Goal: Information Seeking & Learning: Learn about a topic

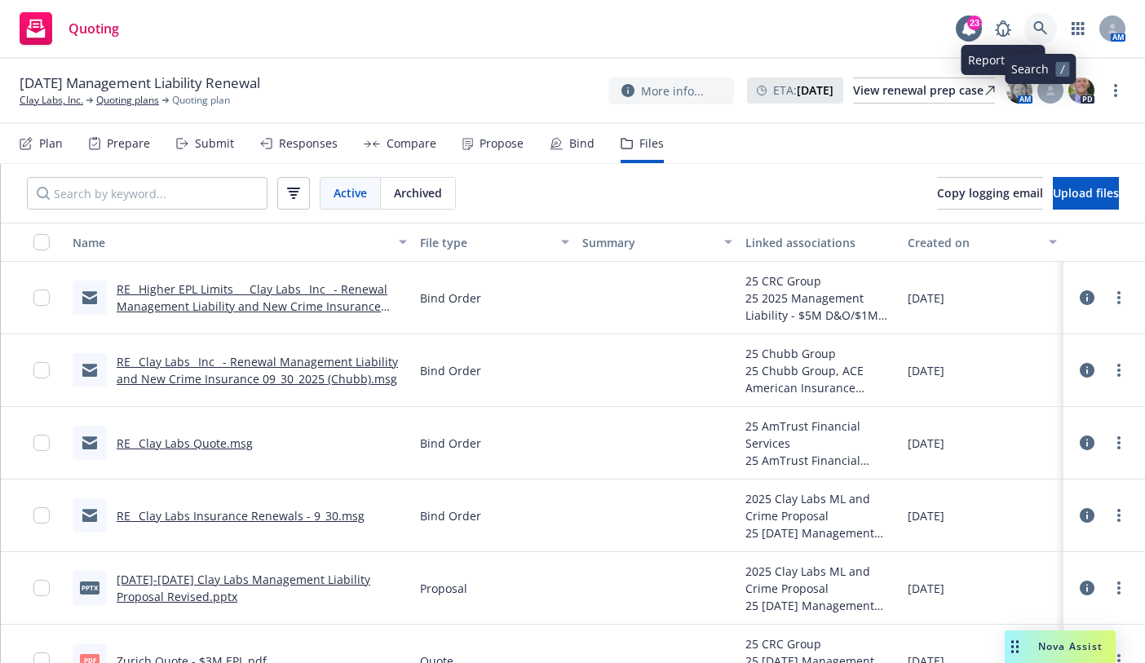
click at [1037, 22] on icon at bounding box center [1040, 28] width 14 height 14
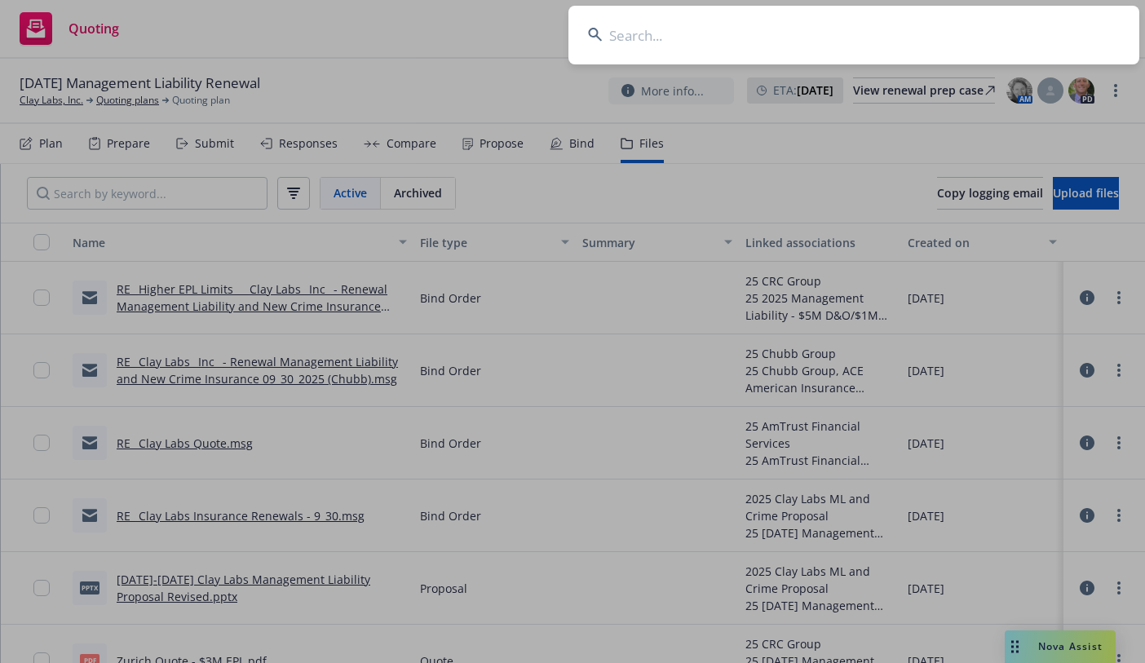
click at [796, 42] on input at bounding box center [853, 35] width 571 height 59
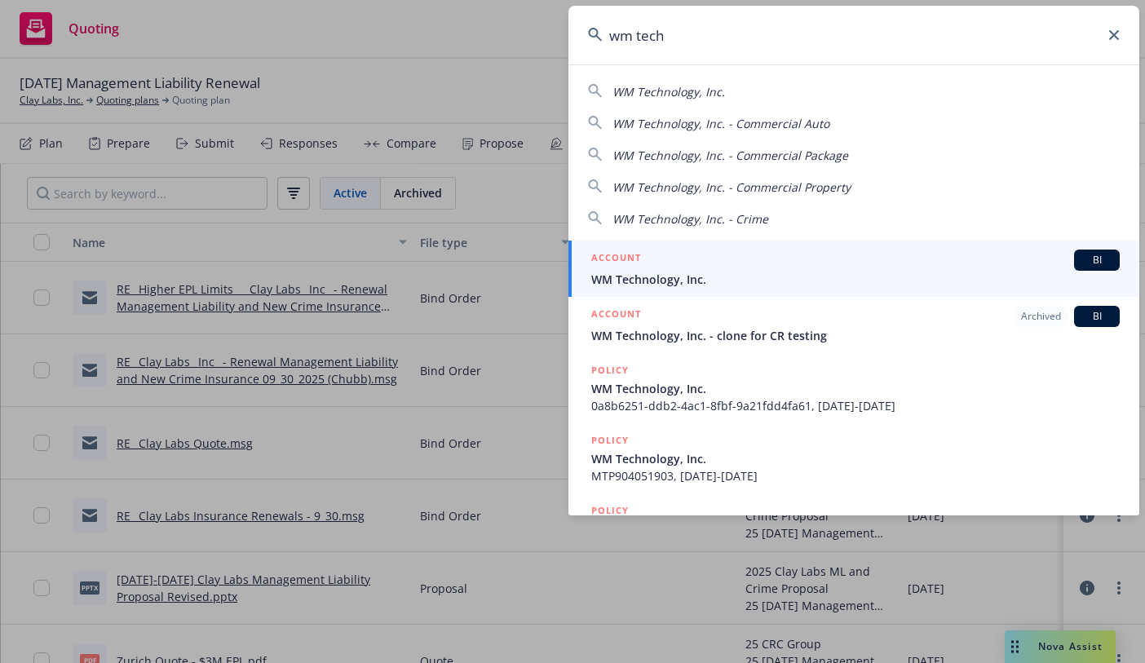
type input "wm tech"
click at [665, 271] on span "WM Technology, Inc." at bounding box center [855, 279] width 528 height 17
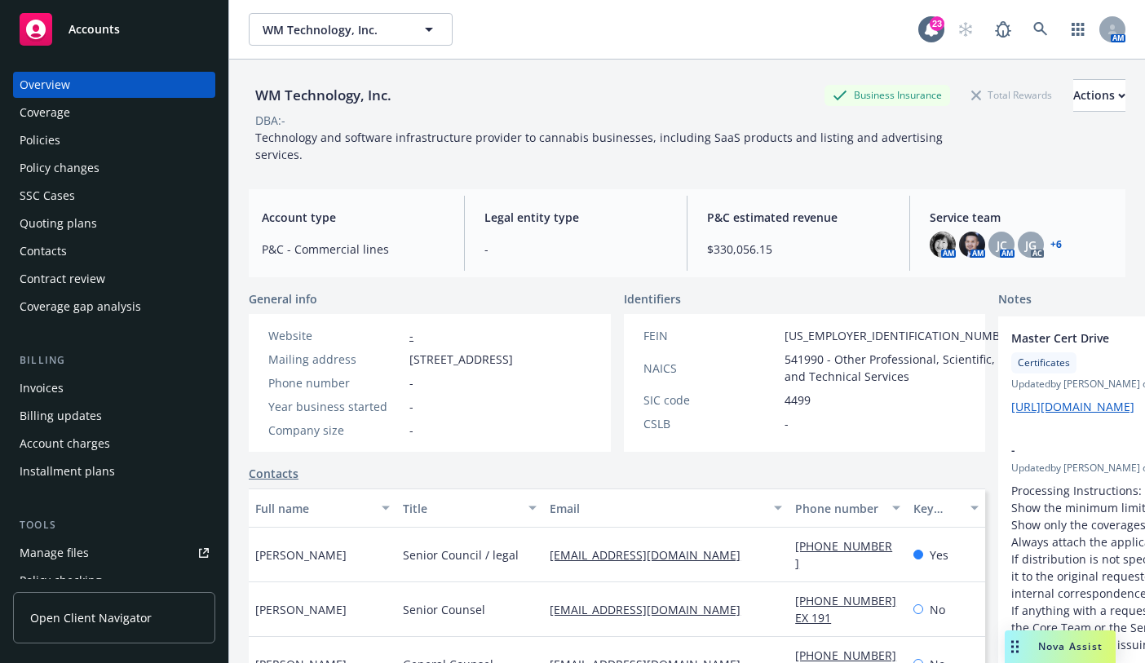
click at [46, 139] on div "Policies" at bounding box center [40, 140] width 41 height 26
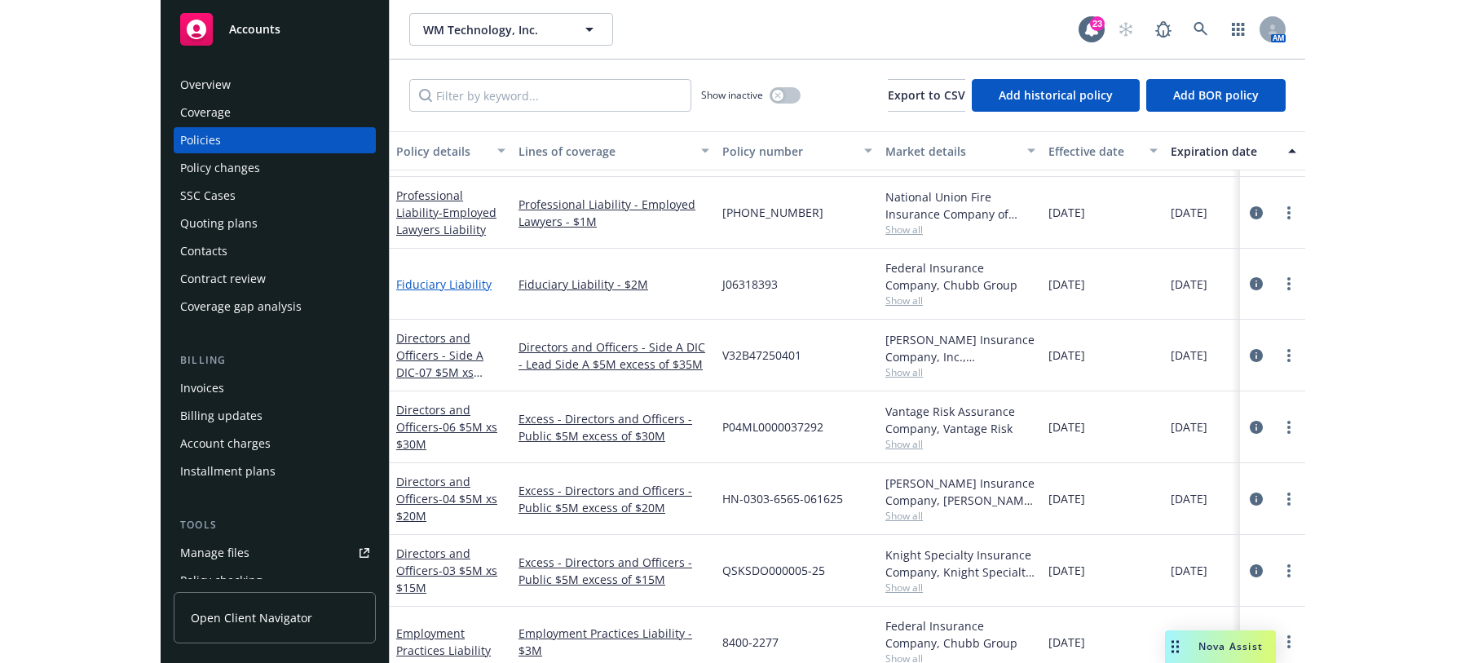
scroll to position [571, 0]
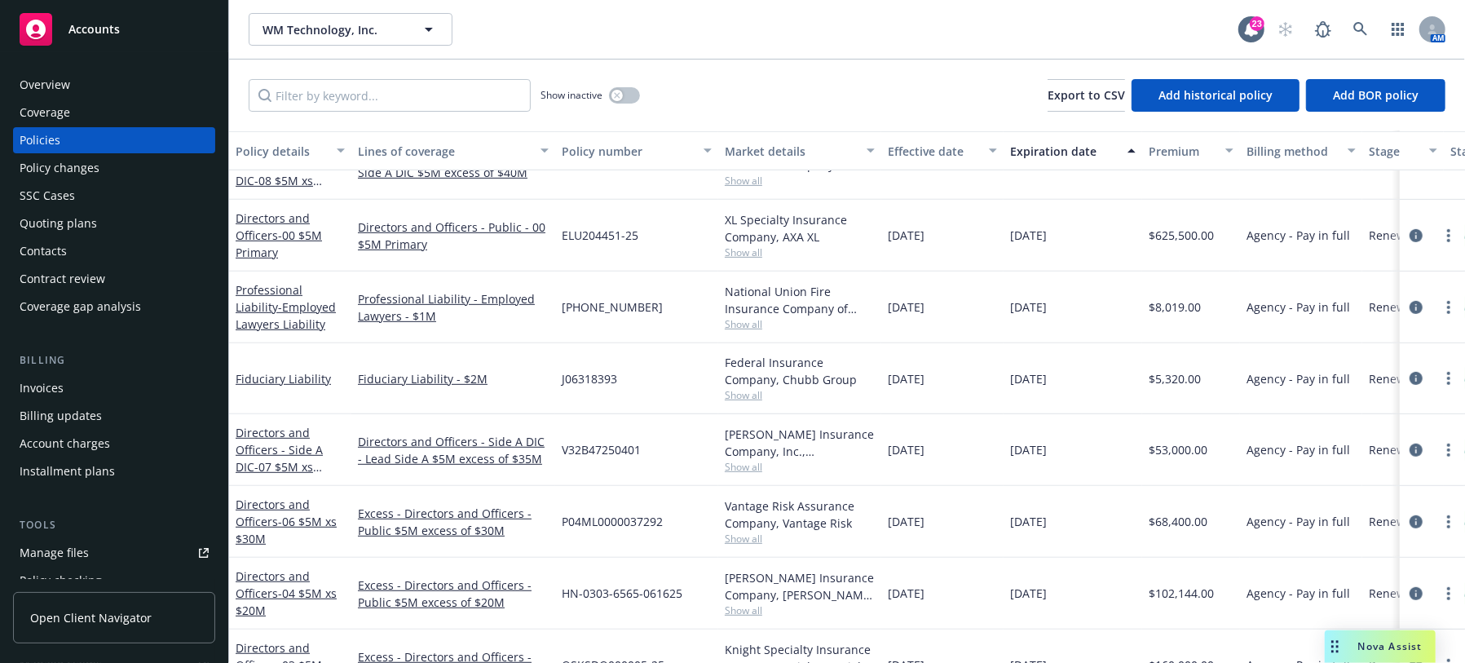
click at [296, 364] on div "Fiduciary Liability" at bounding box center [290, 378] width 122 height 71
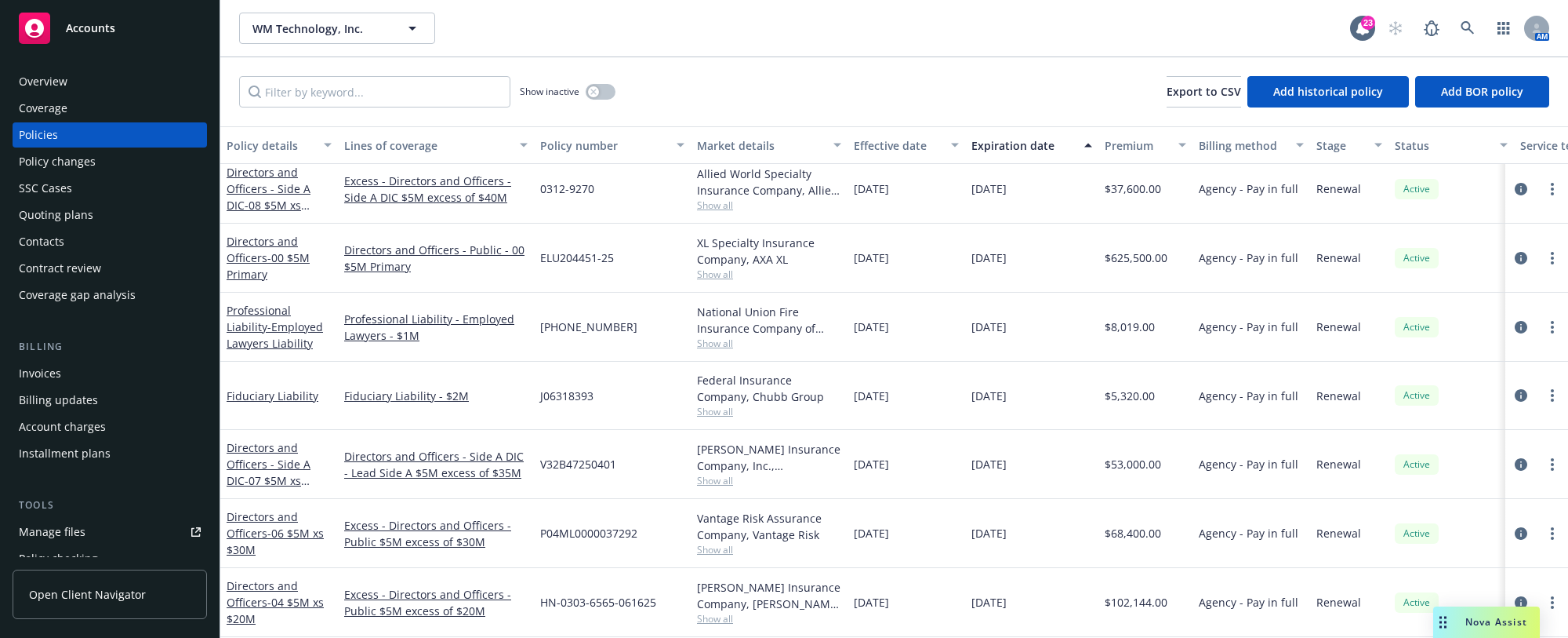
scroll to position [471, 0]
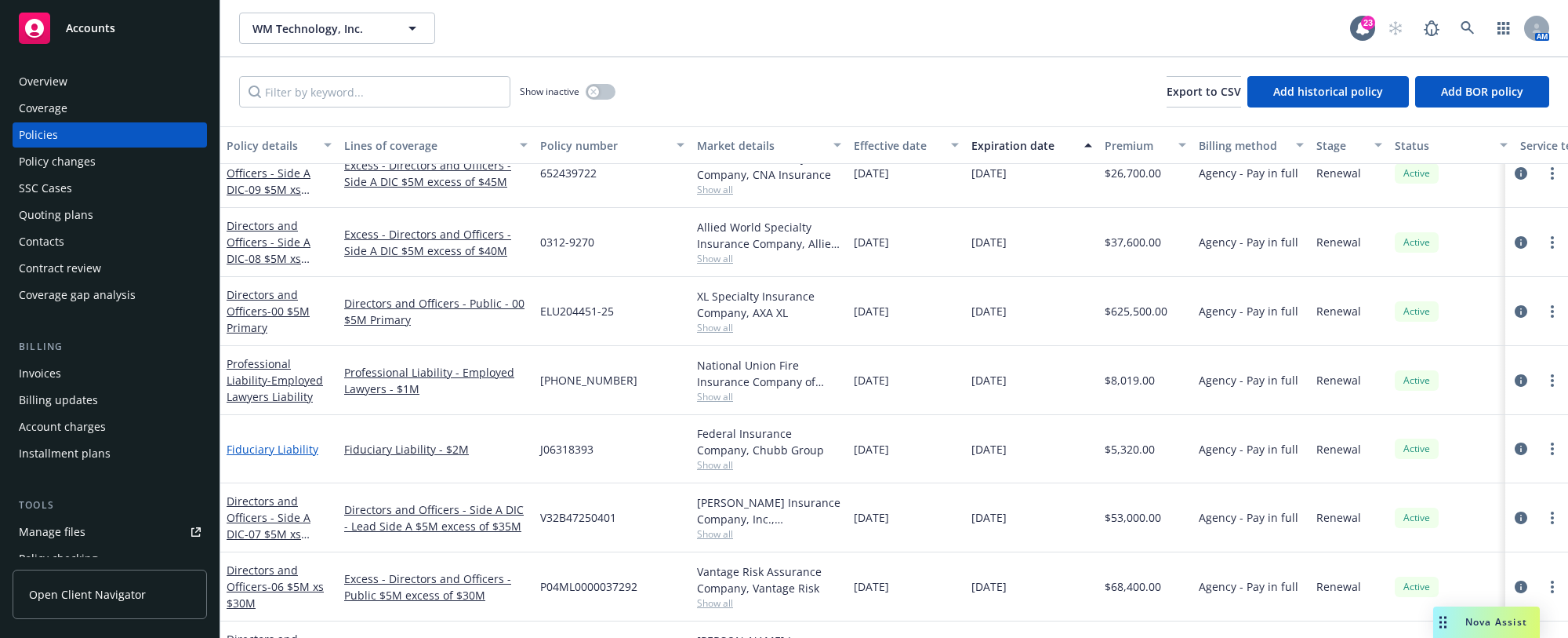
click at [281, 448] on link "Fiduciary Liability" at bounding box center [272, 448] width 91 height 14
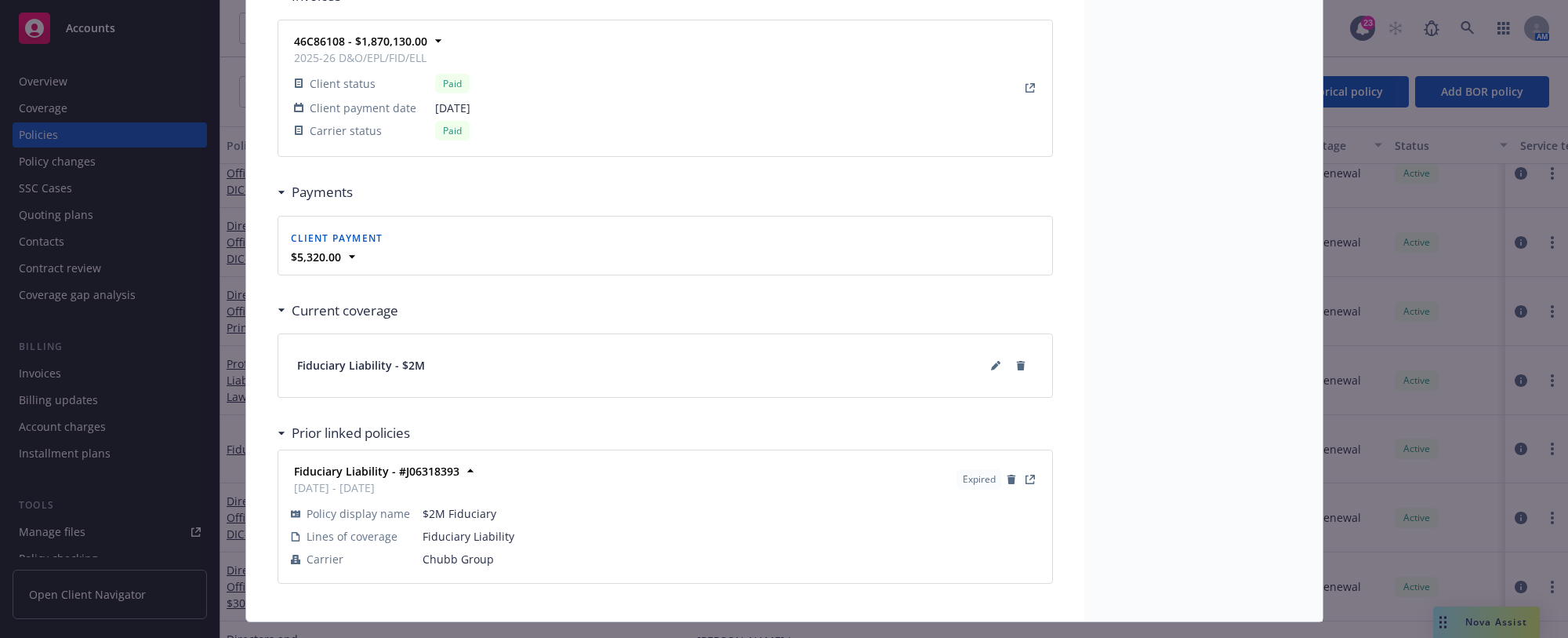
scroll to position [1424, 0]
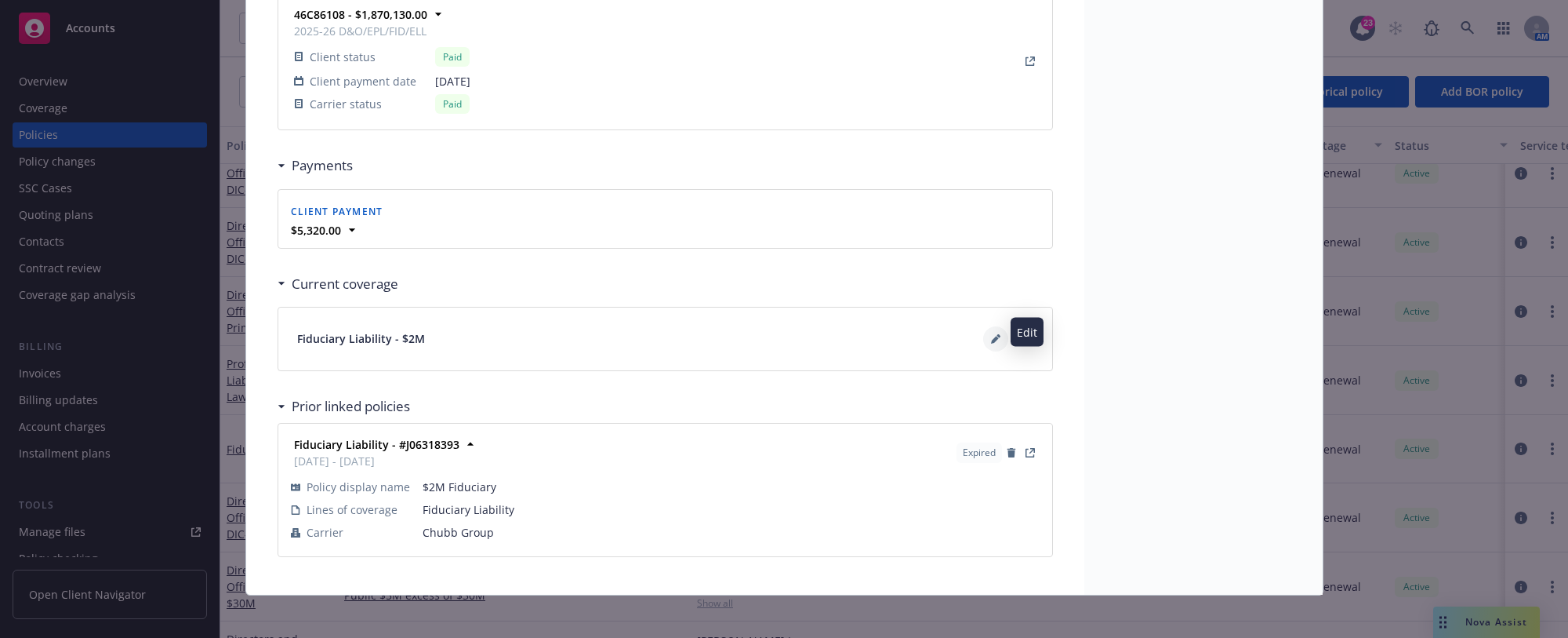
click at [983, 333] on button at bounding box center [996, 339] width 25 height 25
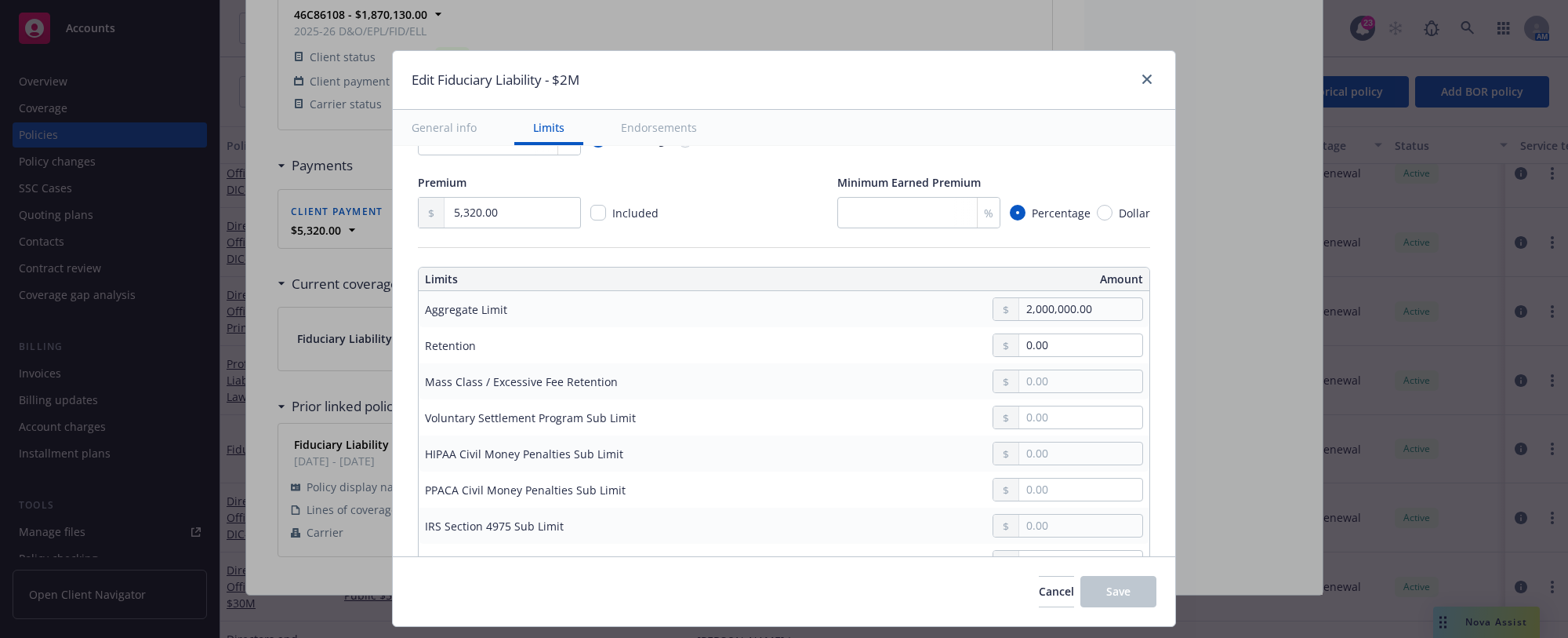
scroll to position [314, 0]
click at [1100, 83] on link "close" at bounding box center [1148, 80] width 19 height 19
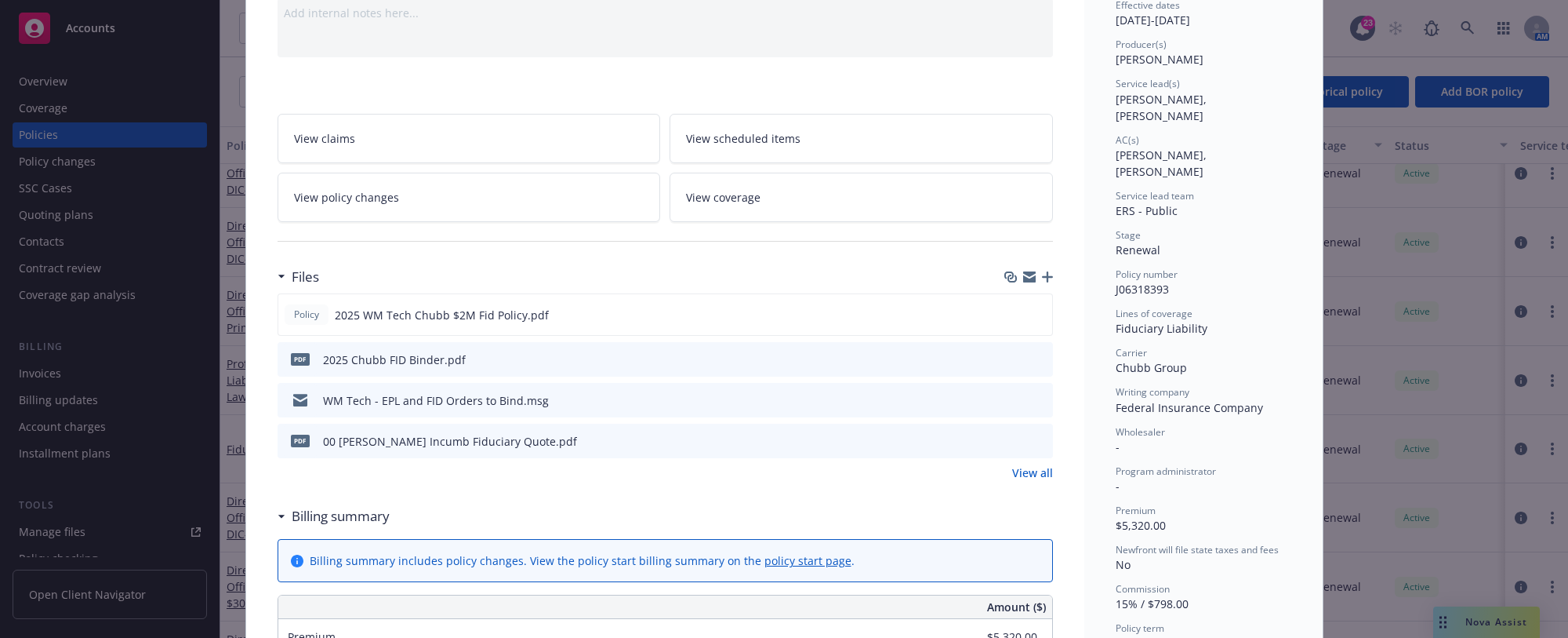
scroll to position [0, 0]
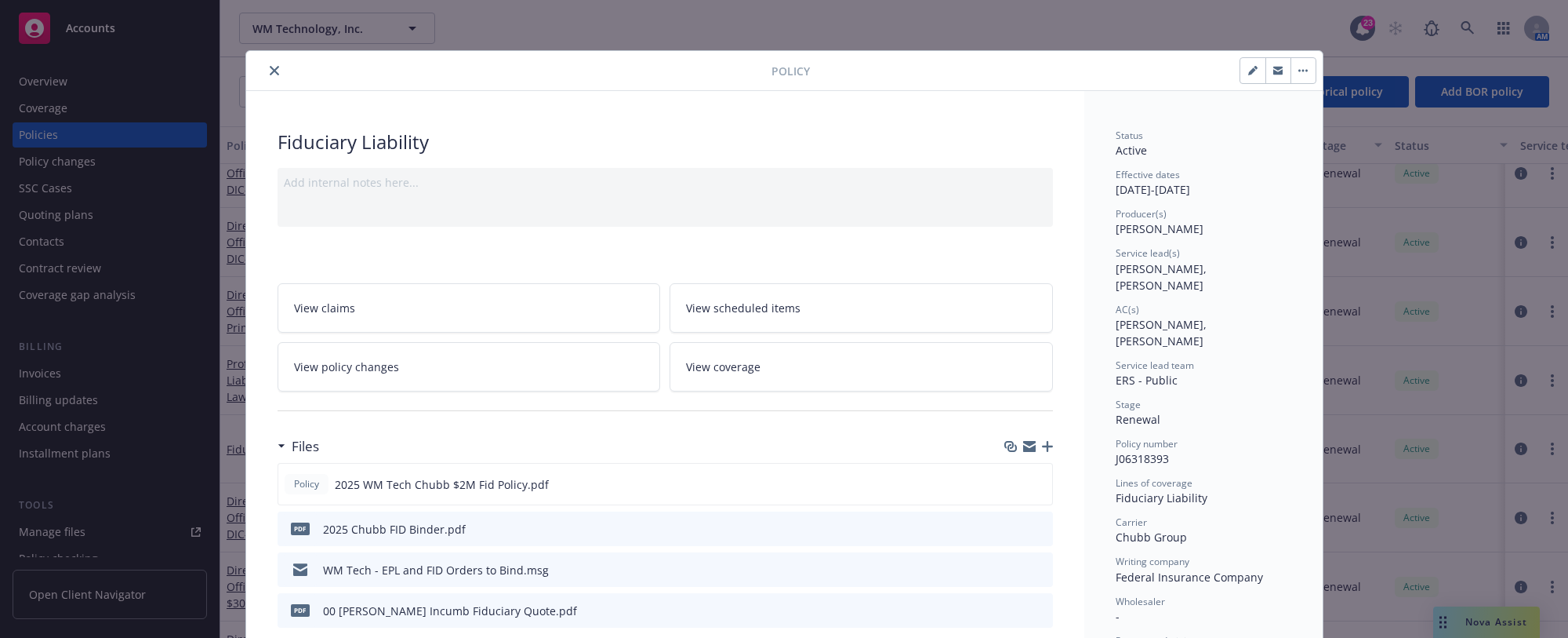
click at [269, 70] on icon "close" at bounding box center [274, 70] width 10 height 10
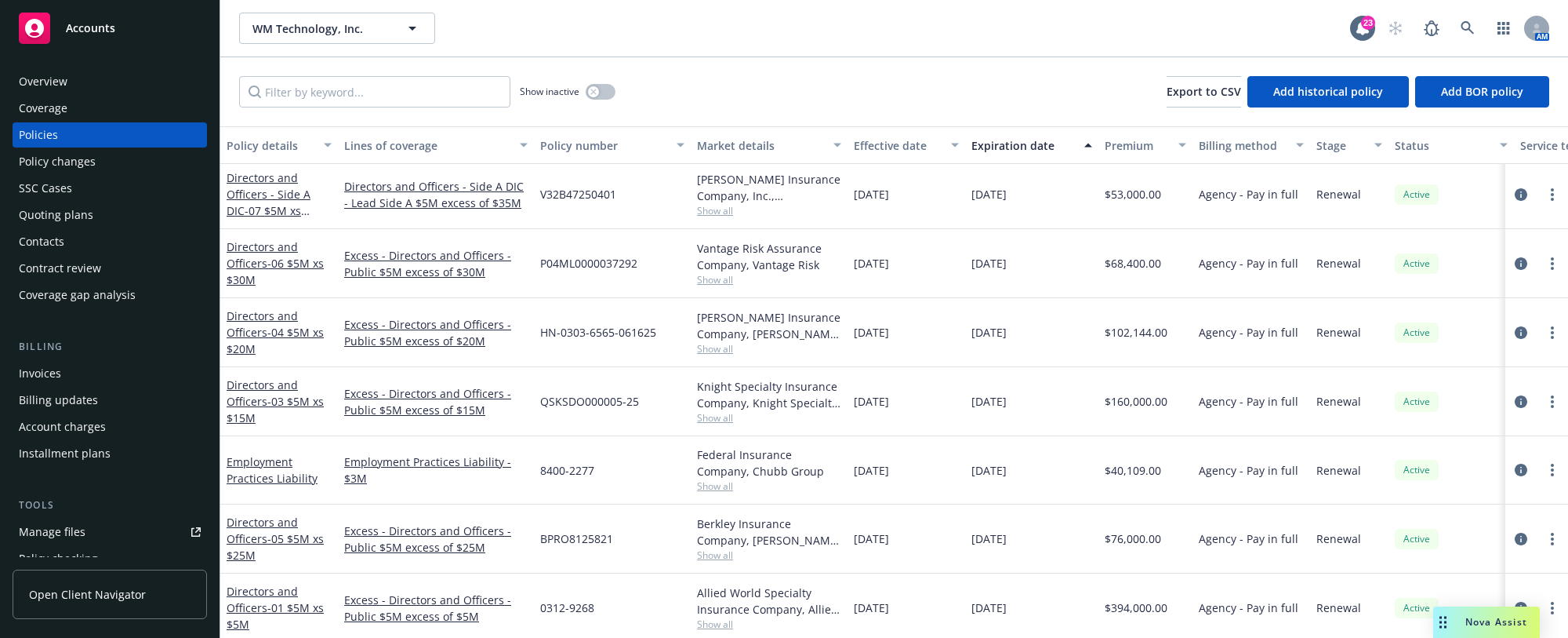
scroll to position [784, 0]
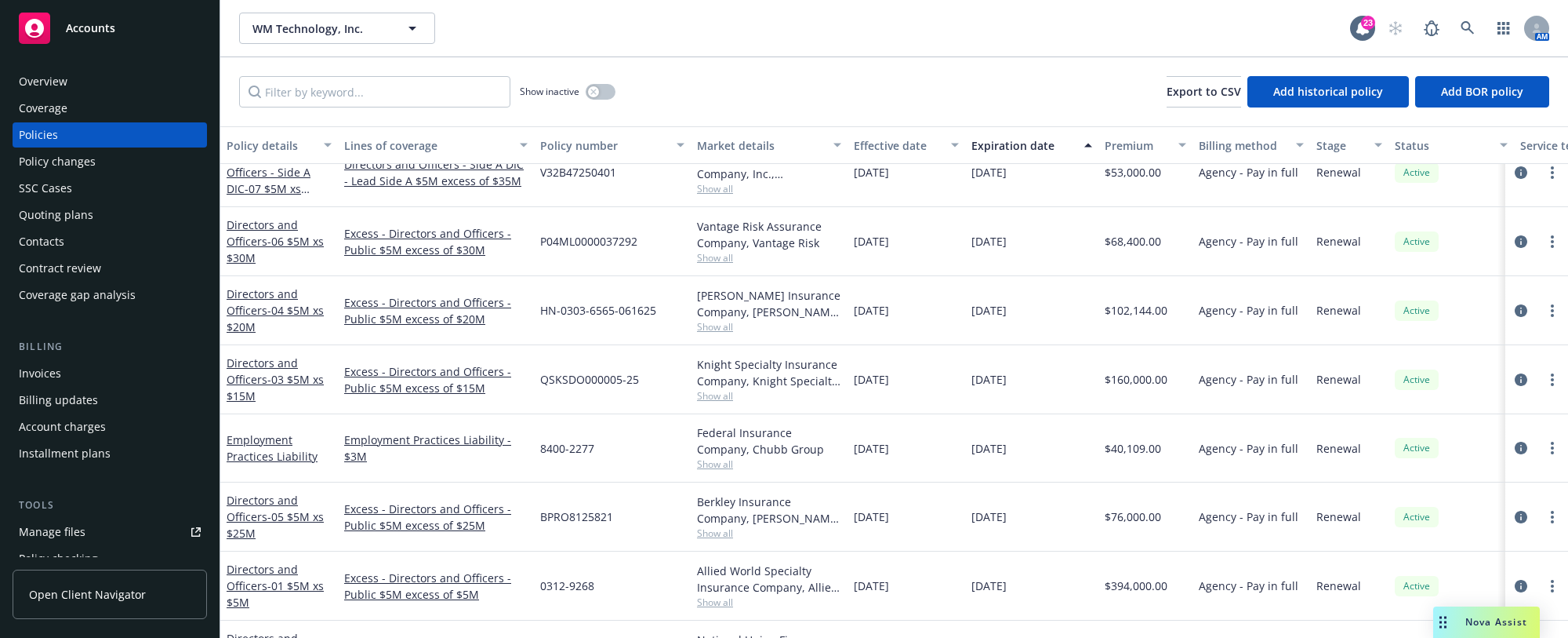
click at [267, 457] on link "Employment Practices Liability" at bounding box center [272, 447] width 91 height 32
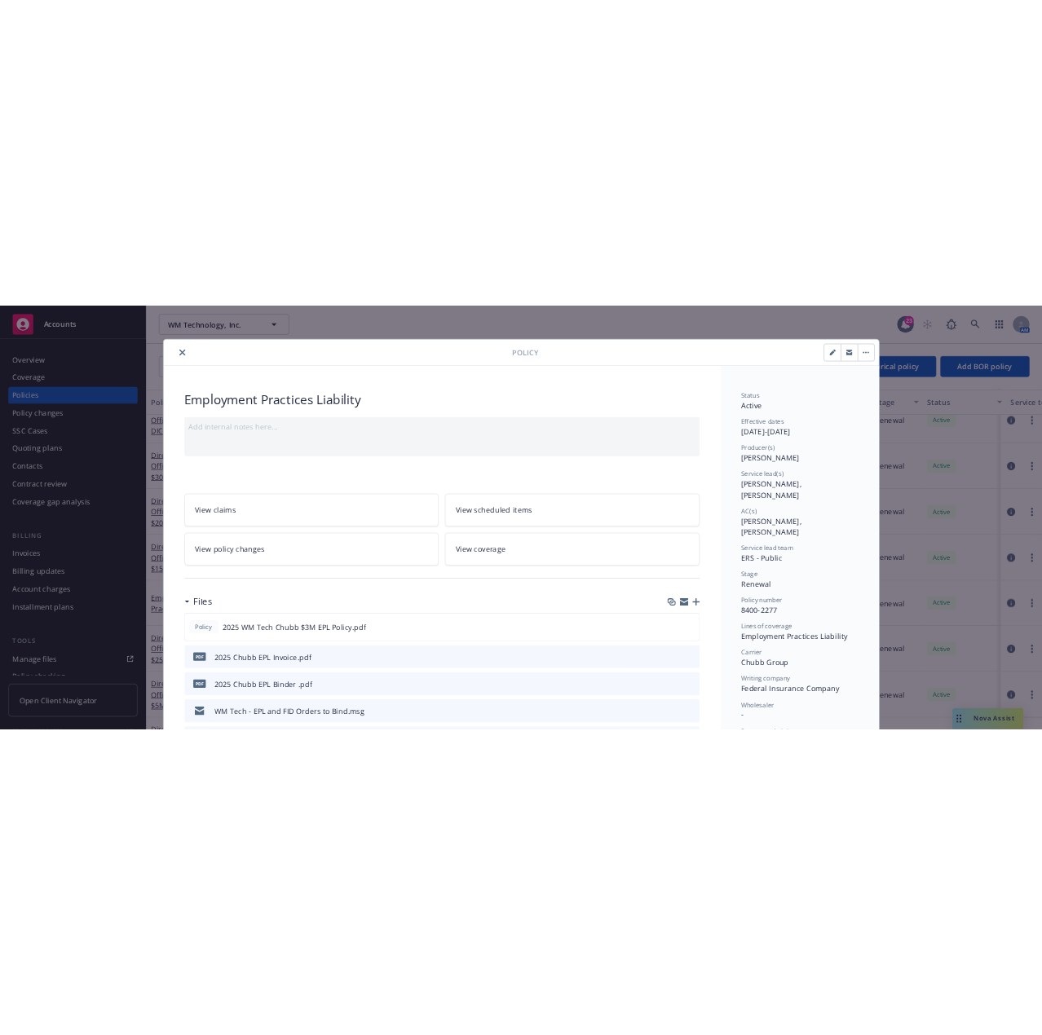
scroll to position [82, 0]
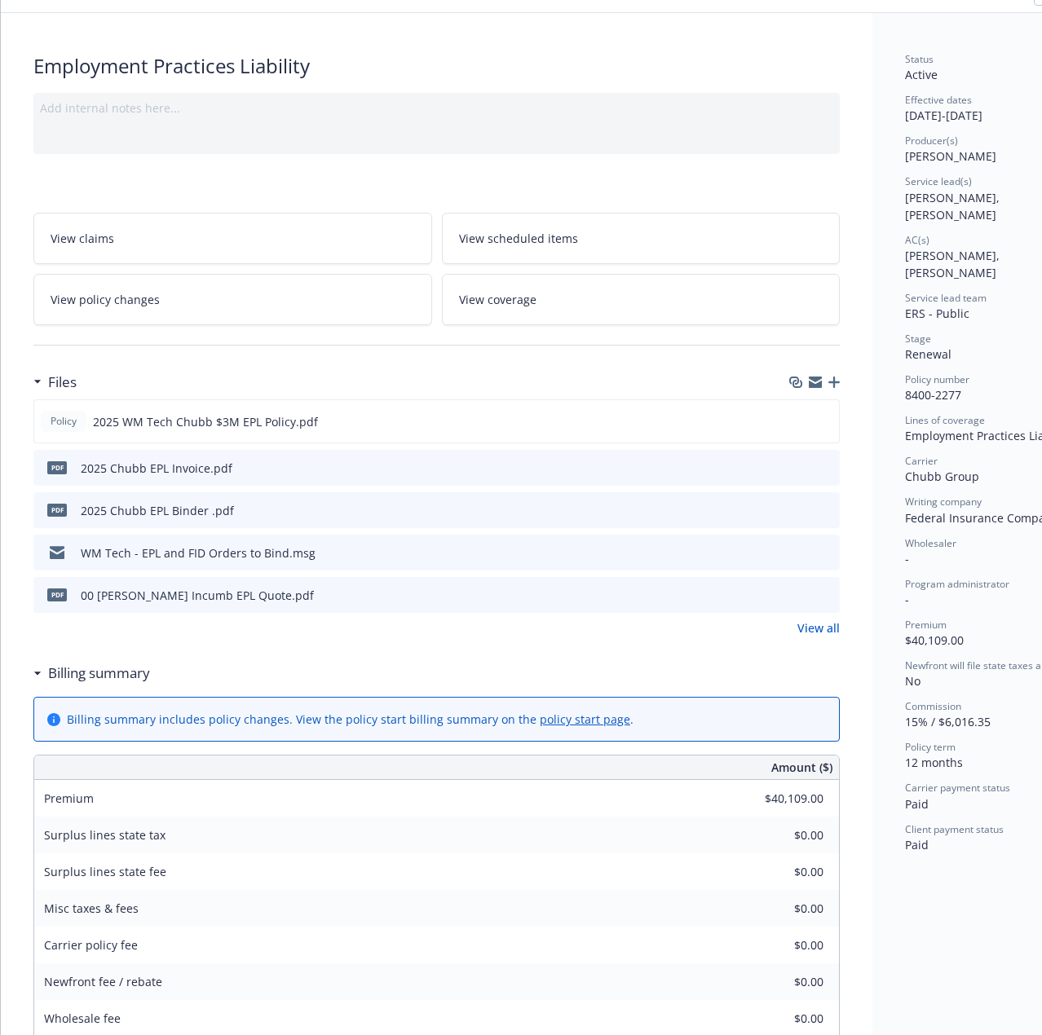
click at [756, 43] on div "Employment Practices Liability Add internal notes here... View claims View sche…" at bounding box center [436, 1036] width 871 height 2046
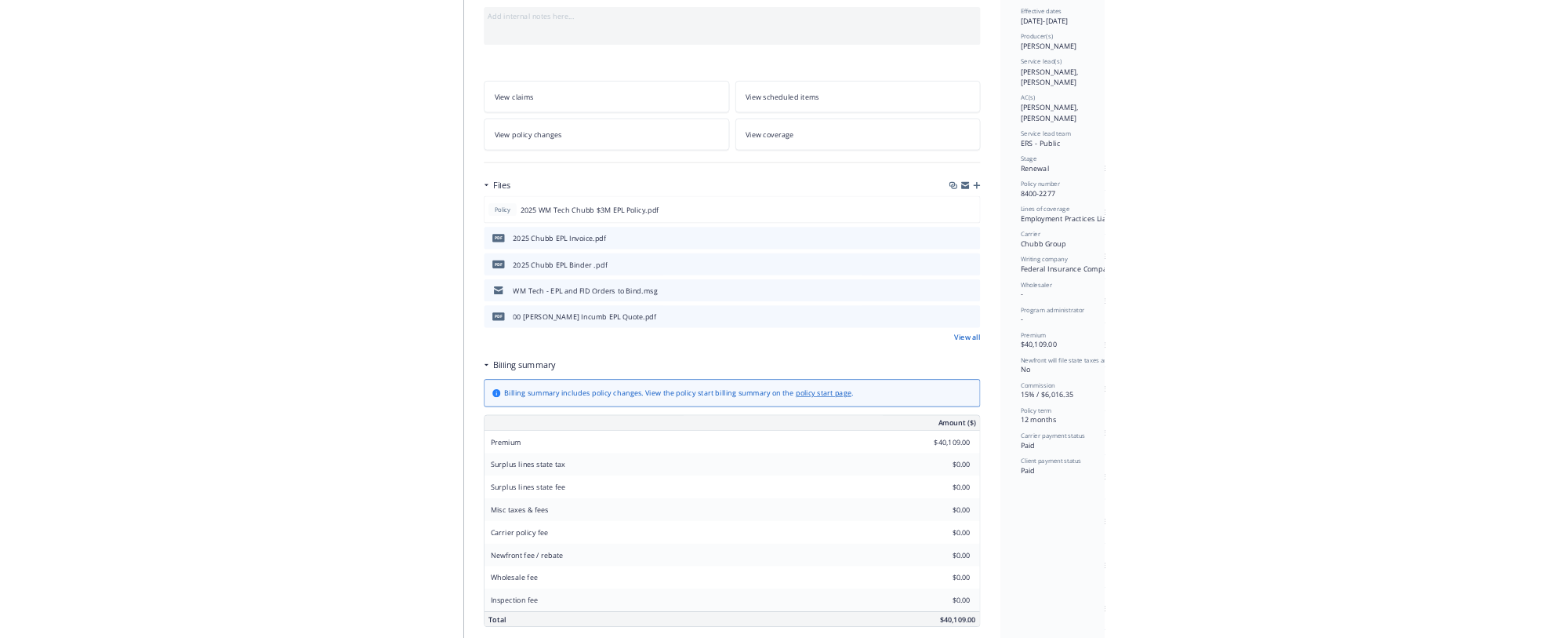
scroll to position [634, 0]
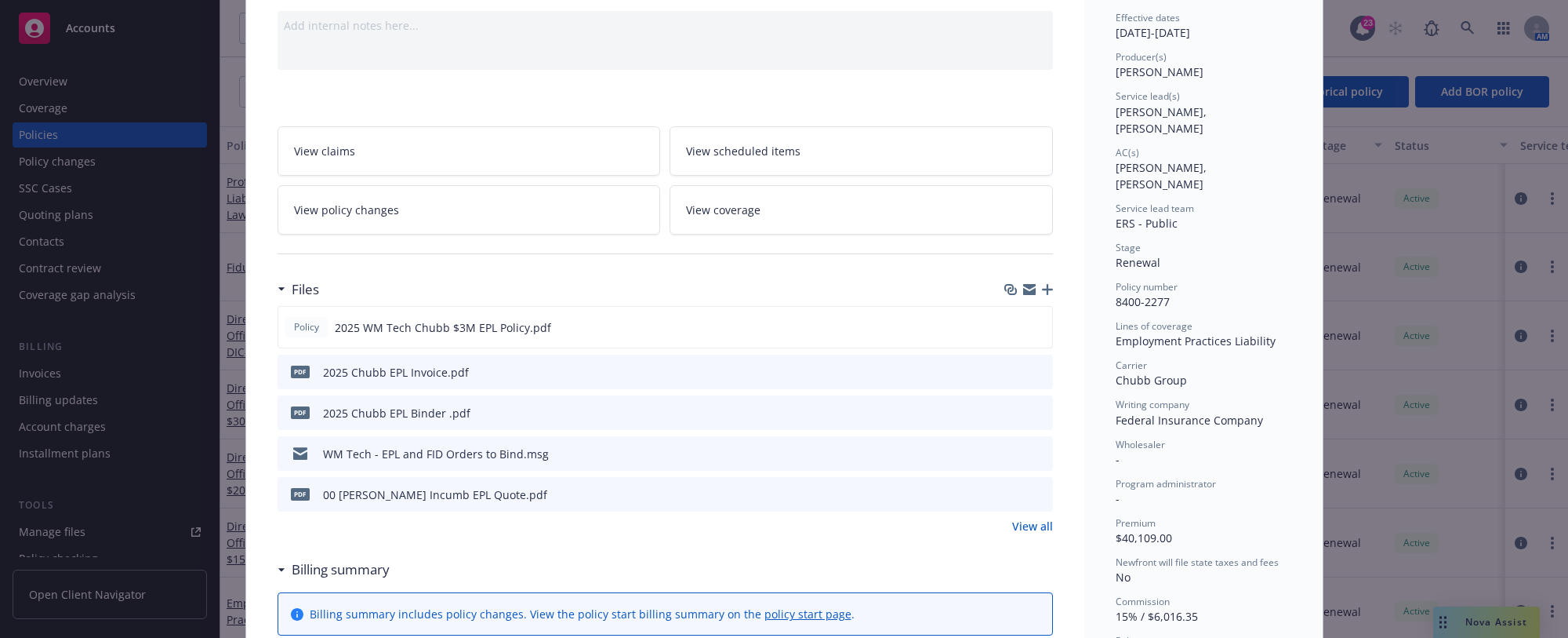
click at [506, 559] on div "Billing summary" at bounding box center [666, 570] width 775 height 33
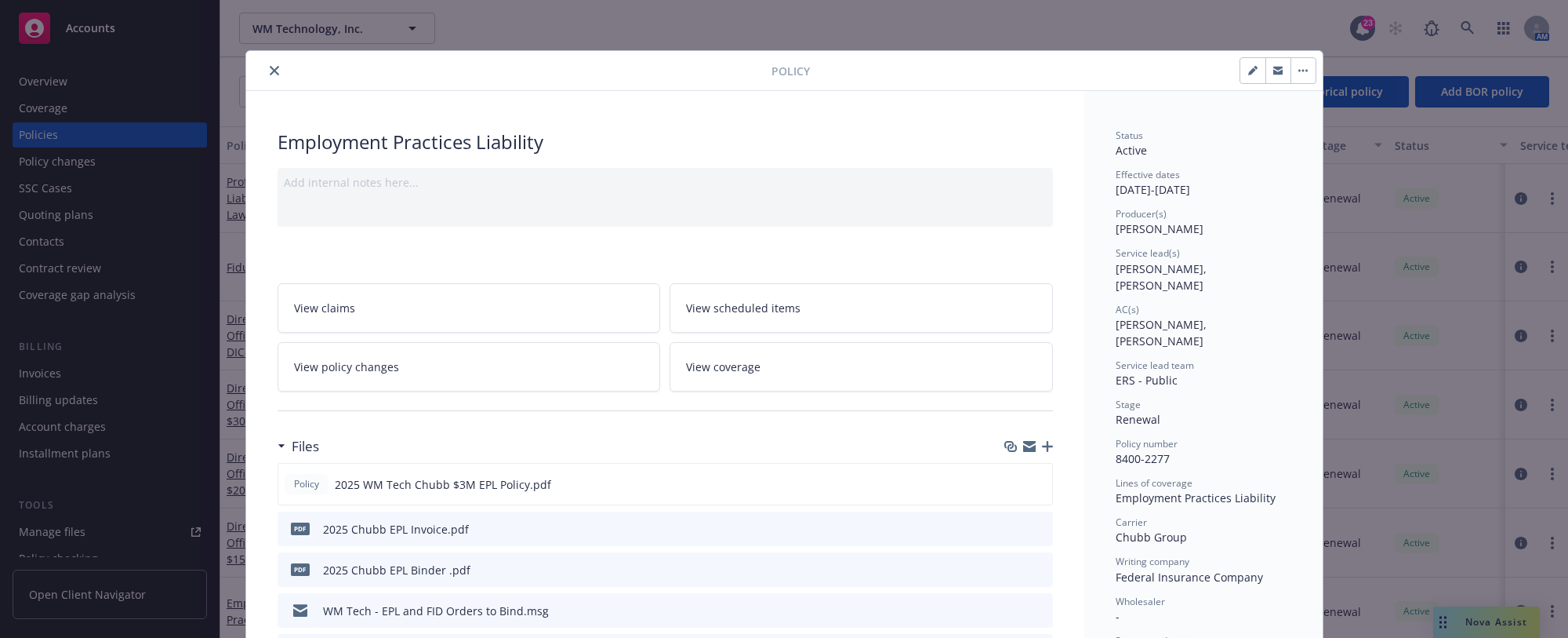
click at [579, 146] on div "Employment Practices Liability" at bounding box center [666, 142] width 775 height 27
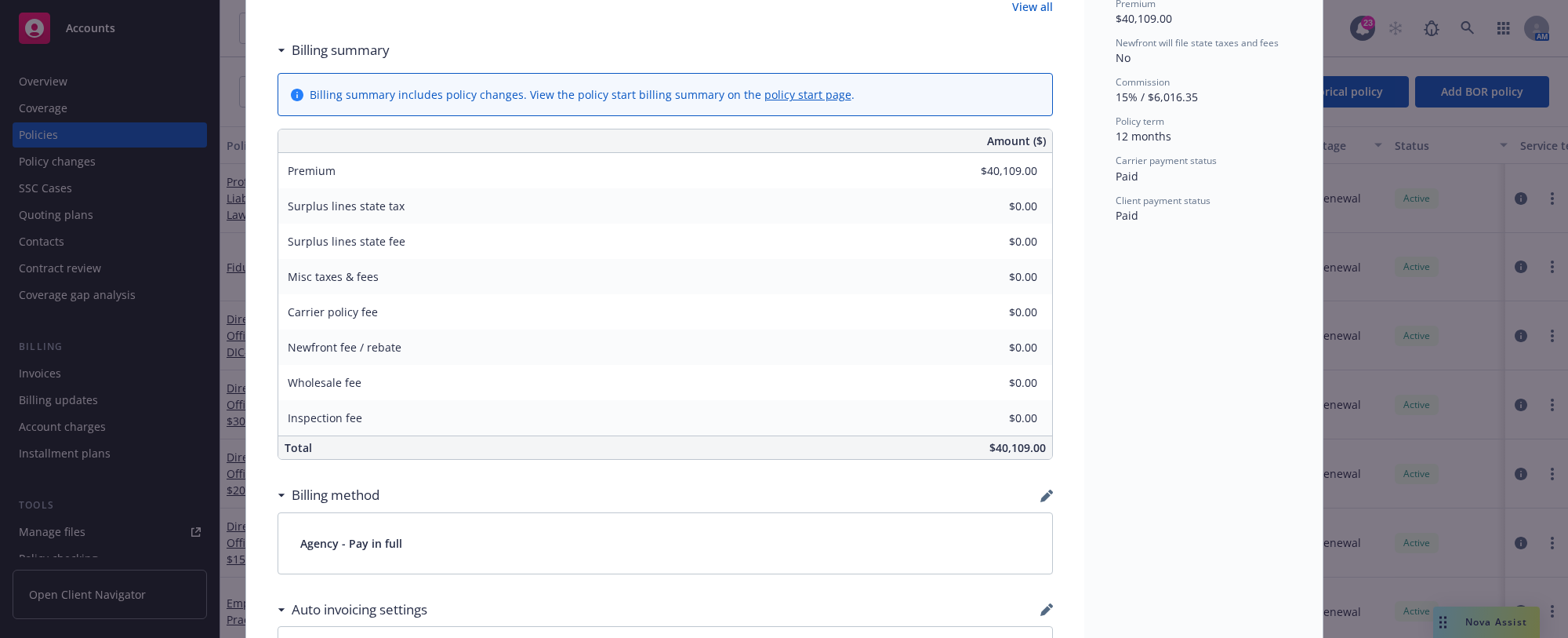
scroll to position [471, 0]
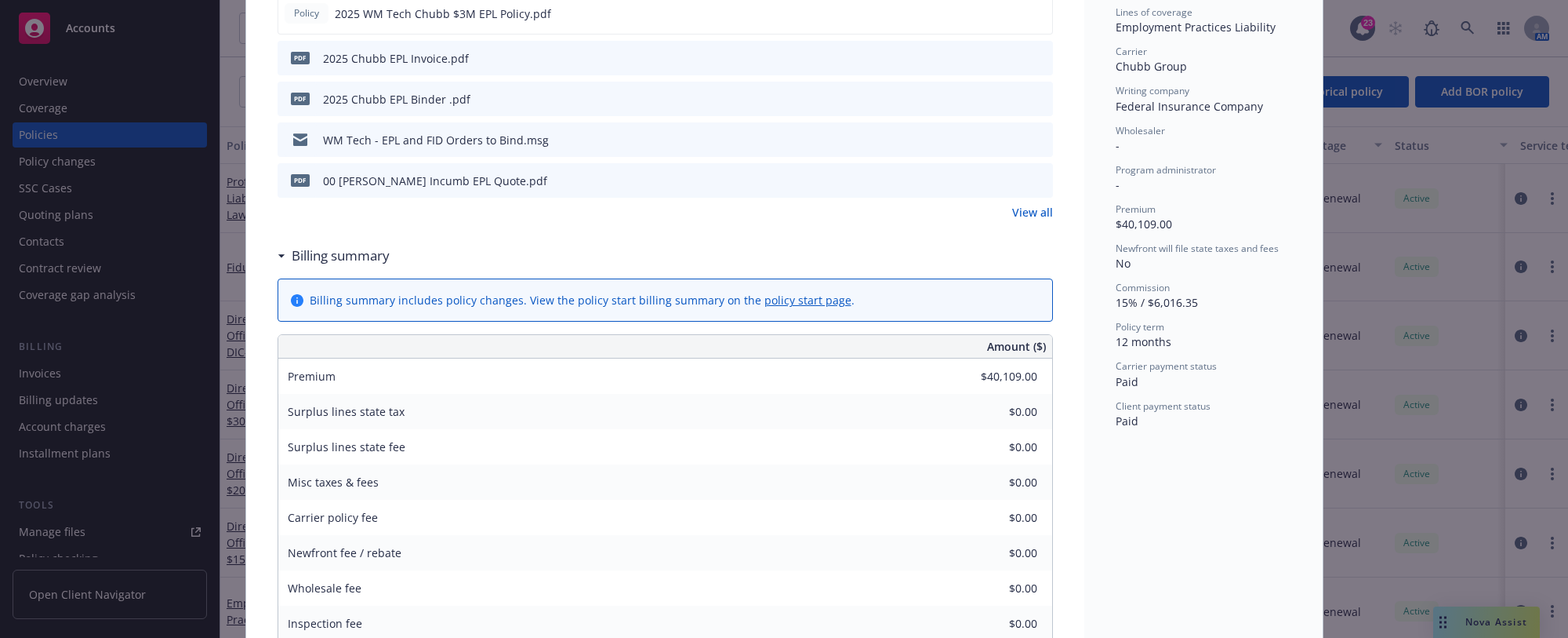
click at [530, 414] on div "Surplus lines state tax $0.00" at bounding box center [665, 411] width 774 height 36
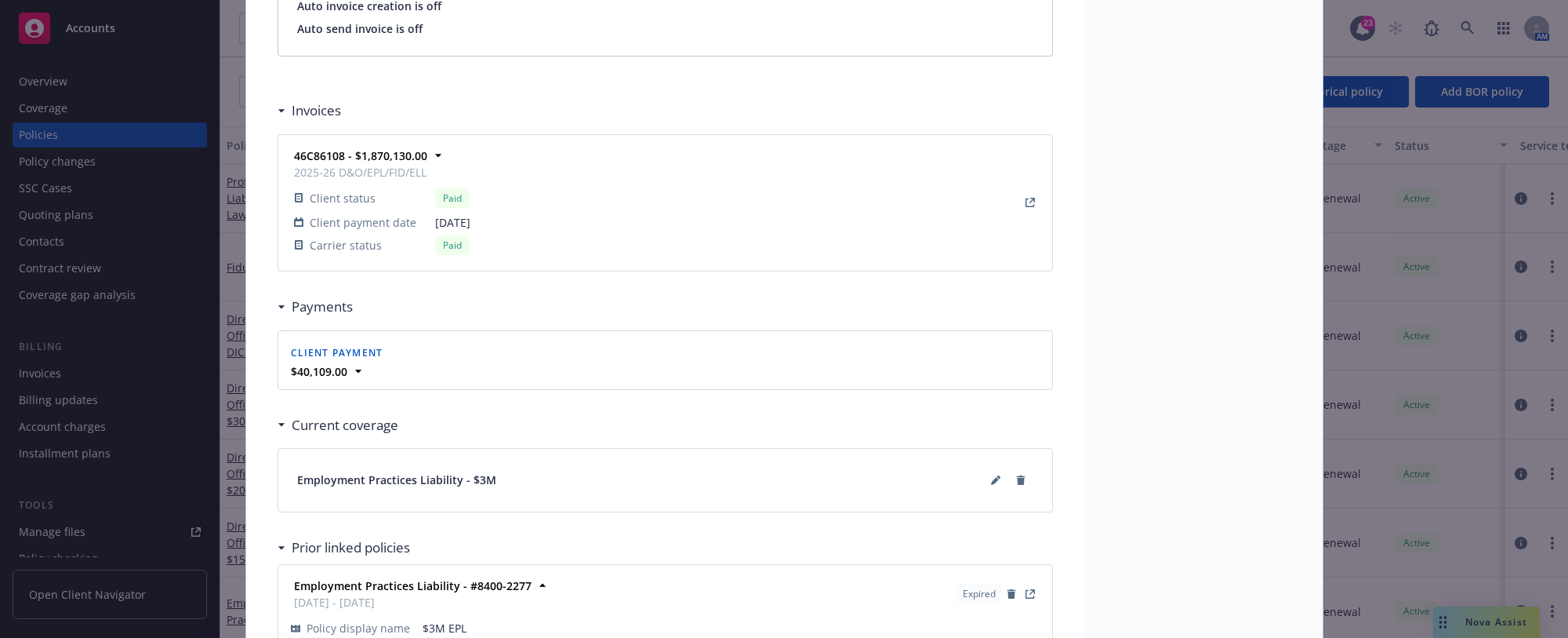
scroll to position [1334, 0]
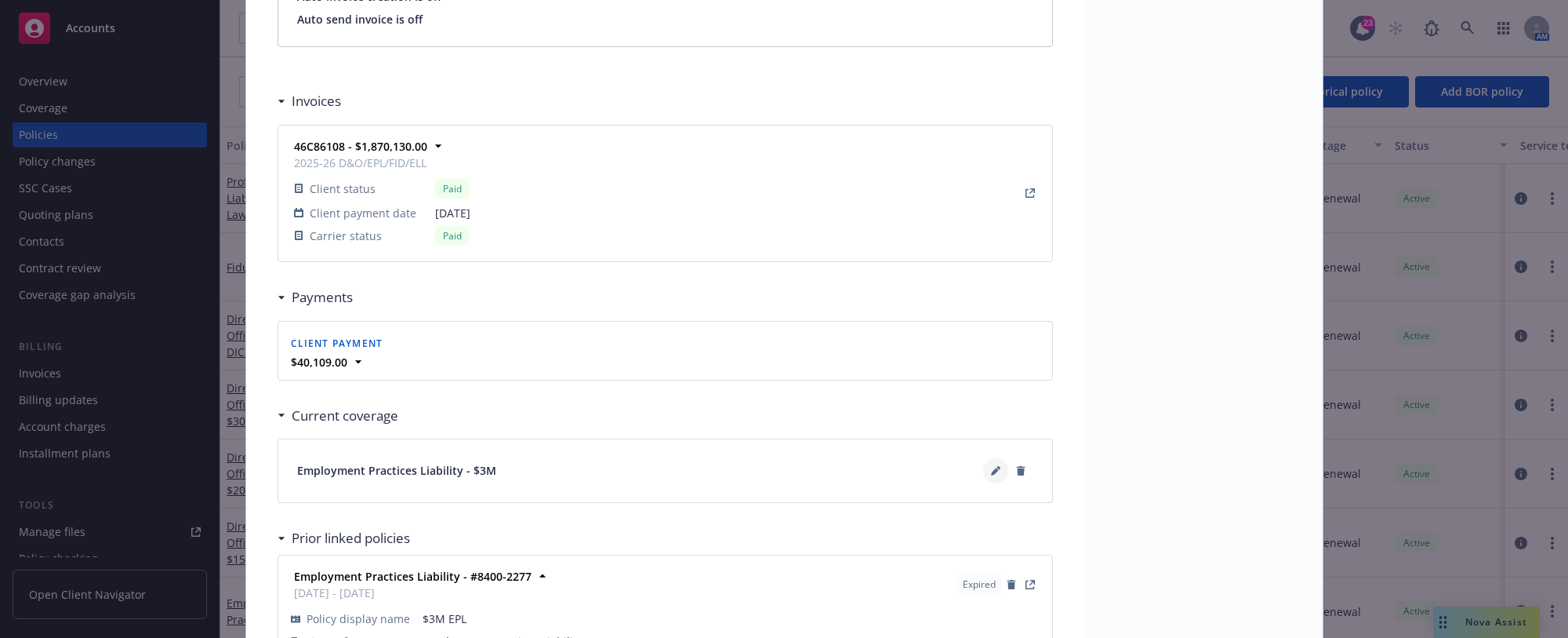
click at [988, 471] on button at bounding box center [996, 471] width 25 height 25
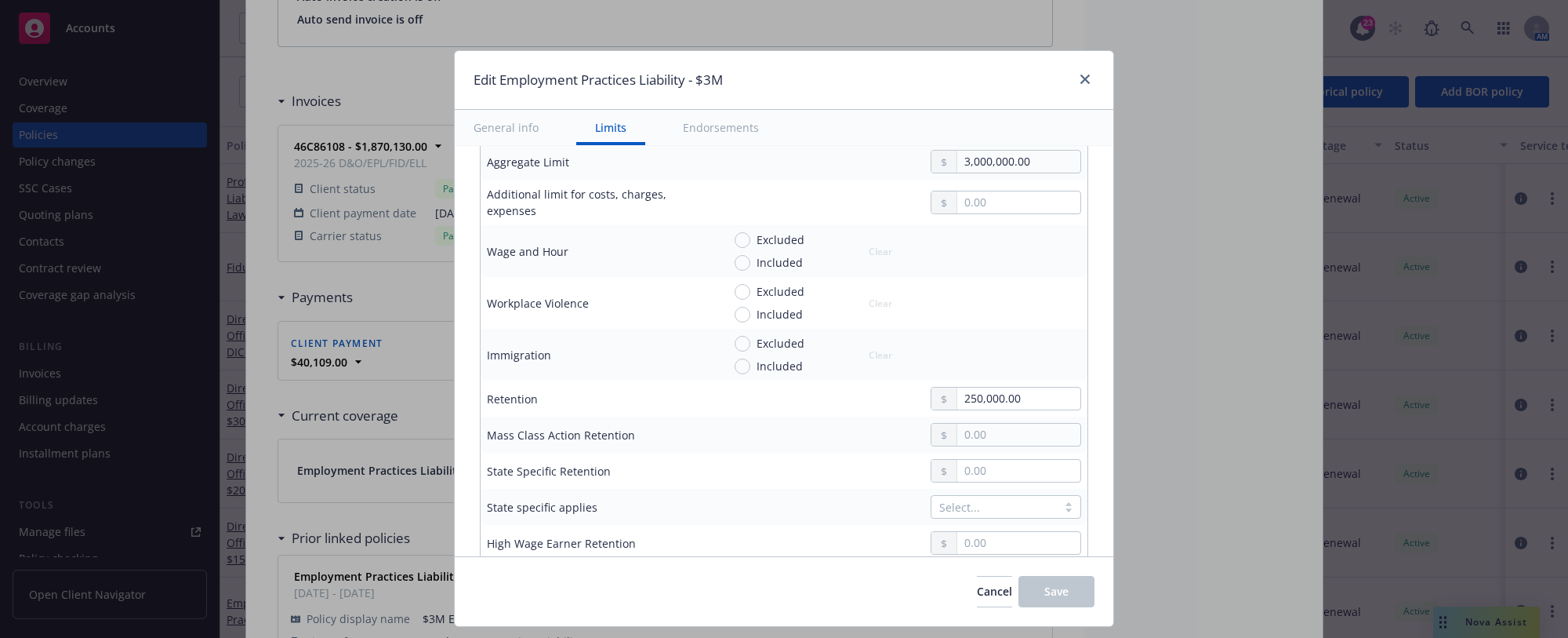
scroll to position [471, 0]
click at [659, 576] on div "Cancel Save" at bounding box center [784, 591] width 659 height 70
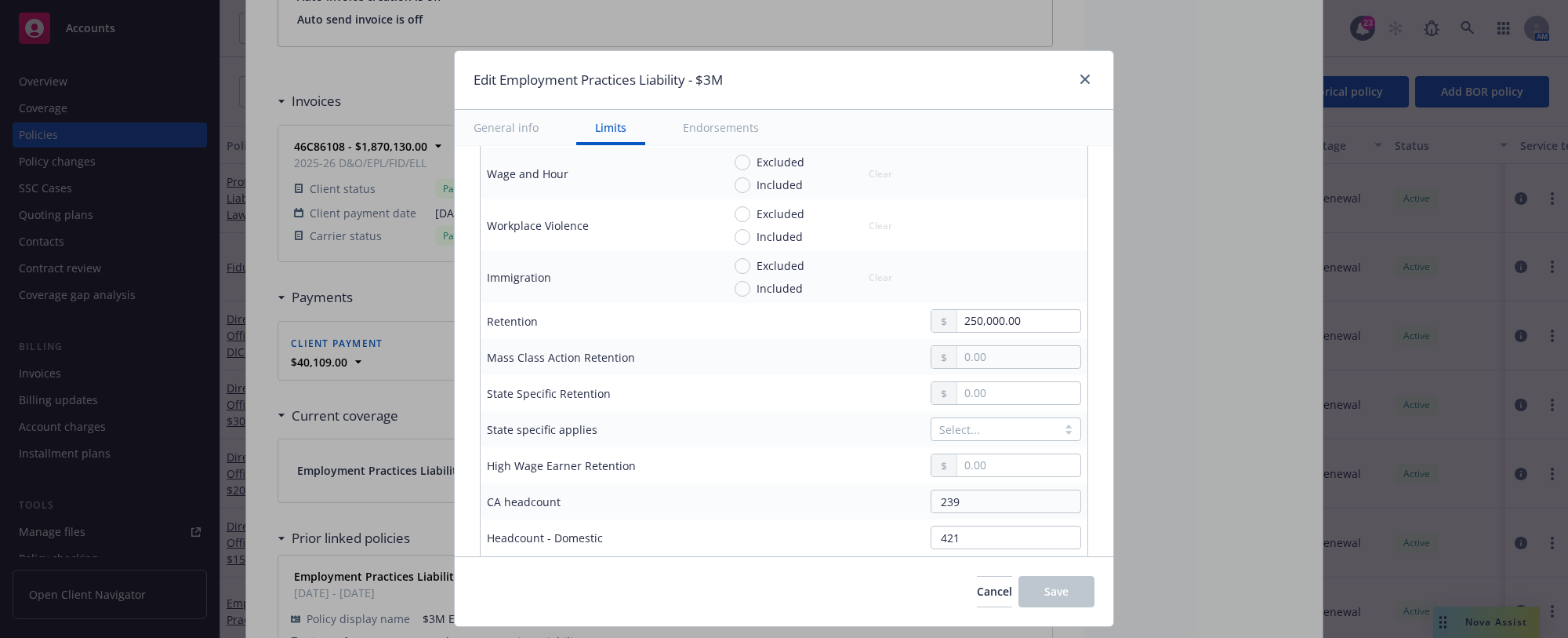
scroll to position [627, 0]
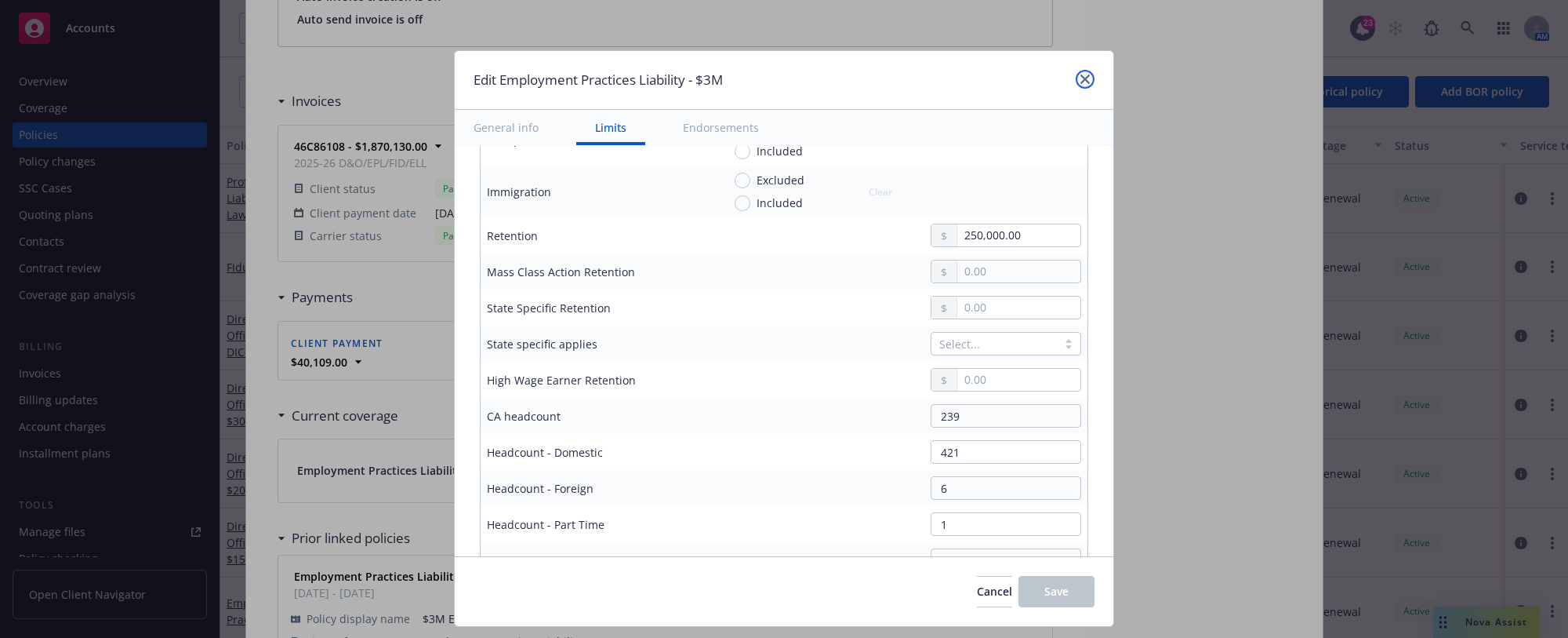
click at [1083, 79] on icon "close" at bounding box center [1085, 79] width 10 height 10
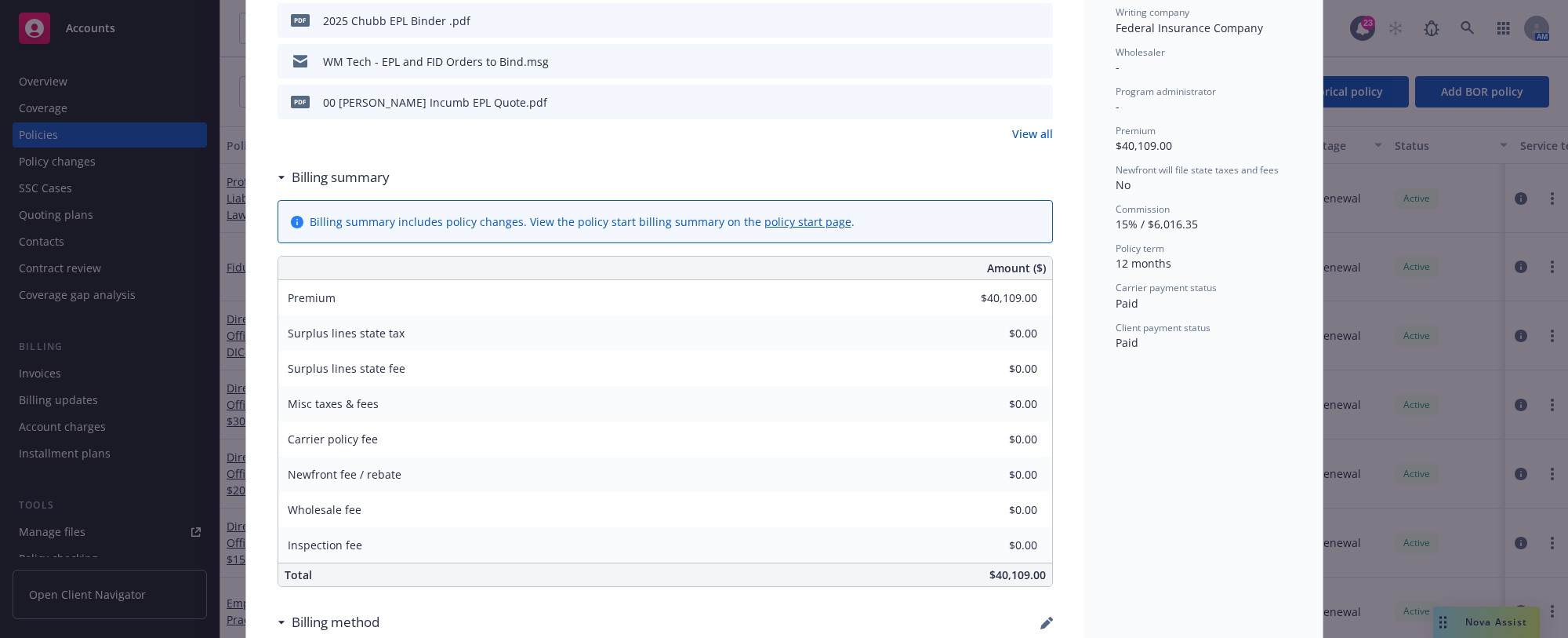
scroll to position [0, 0]
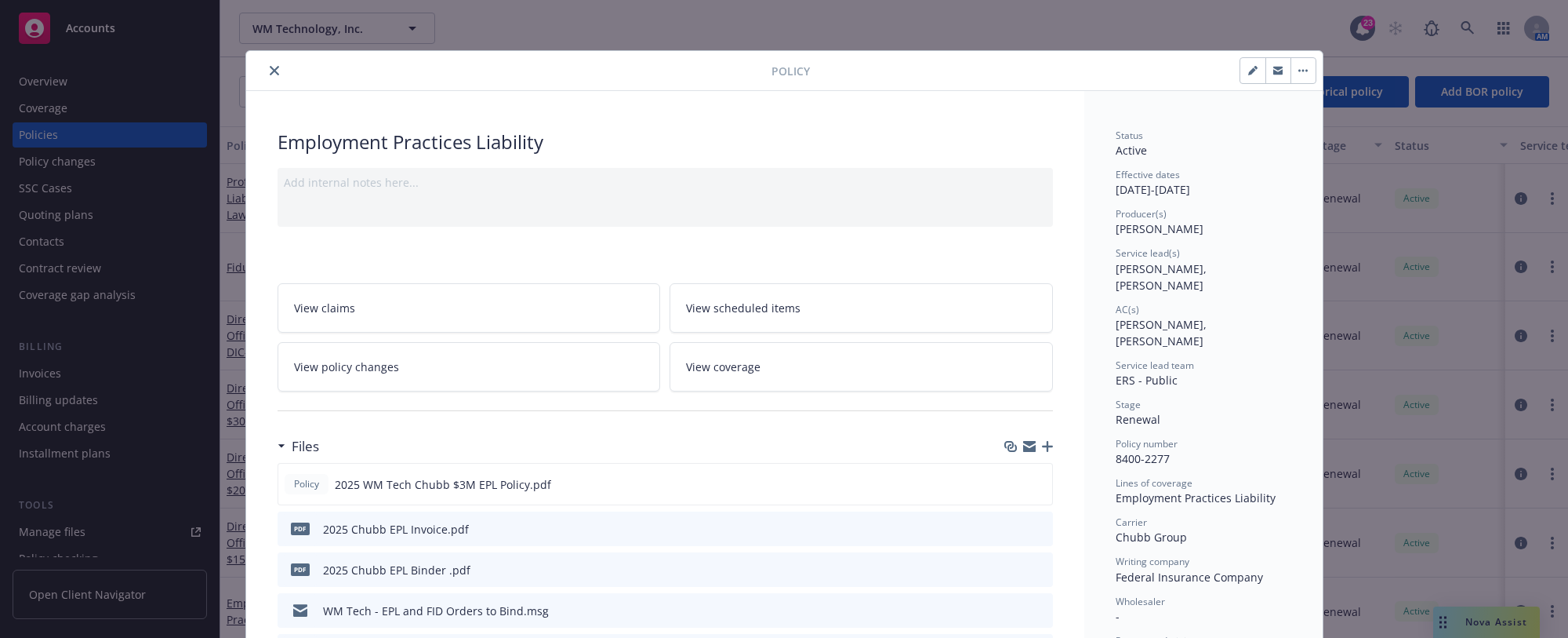
click at [269, 72] on icon "close" at bounding box center [274, 70] width 10 height 10
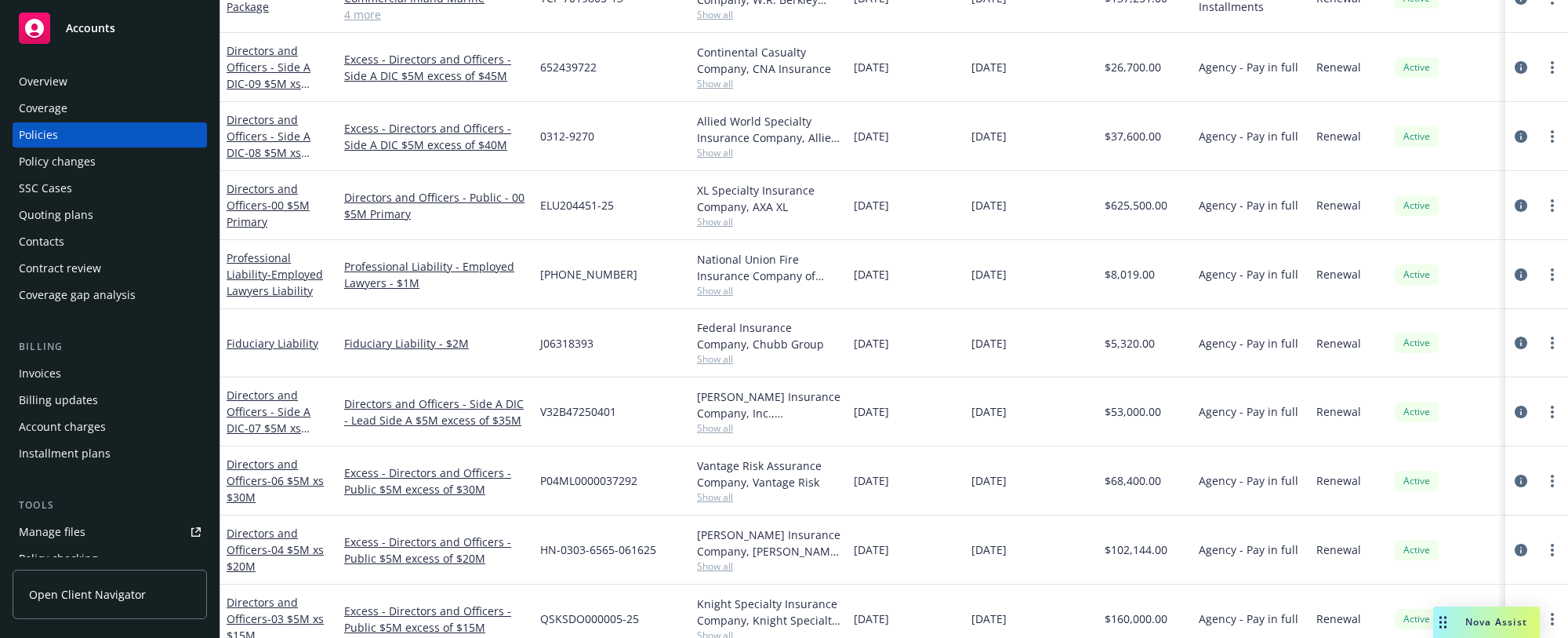
scroll to position [175, 0]
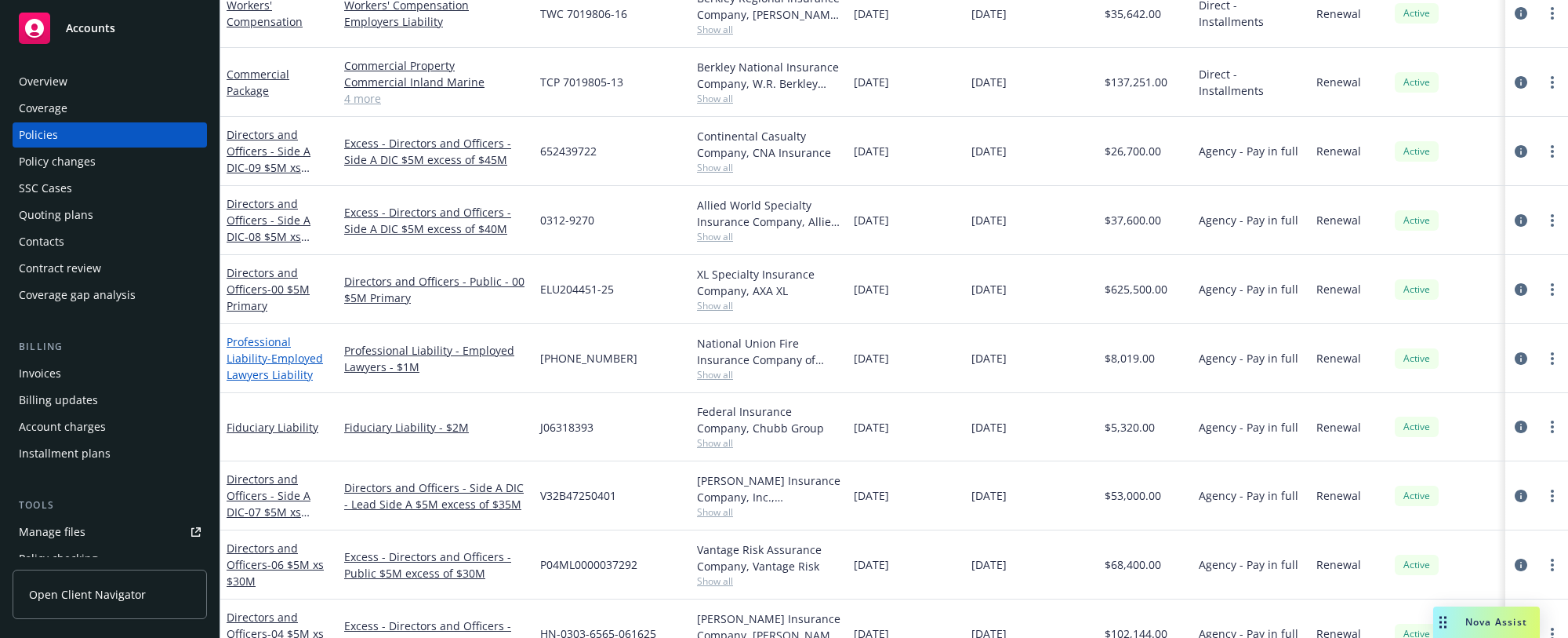
click at [313, 353] on span "- Employed Lawyers Liability" at bounding box center [275, 366] width 96 height 32
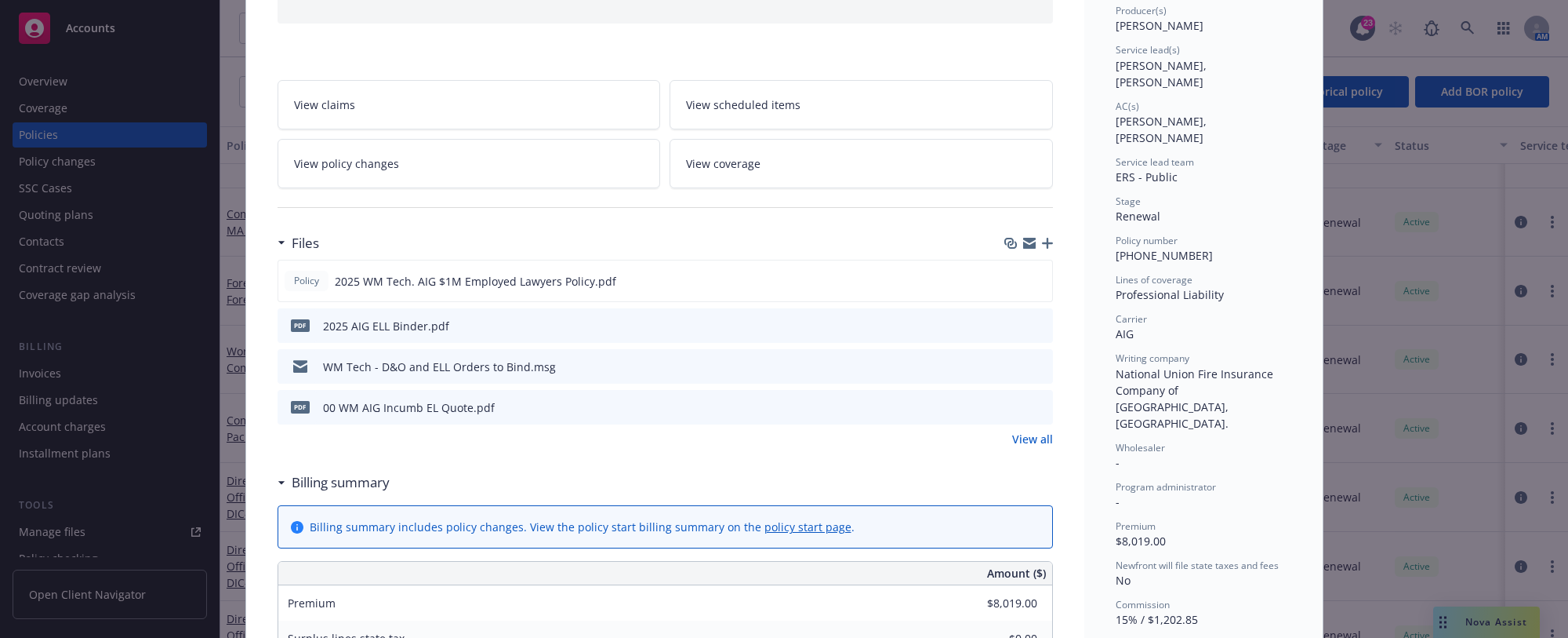
scroll to position [236, 0]
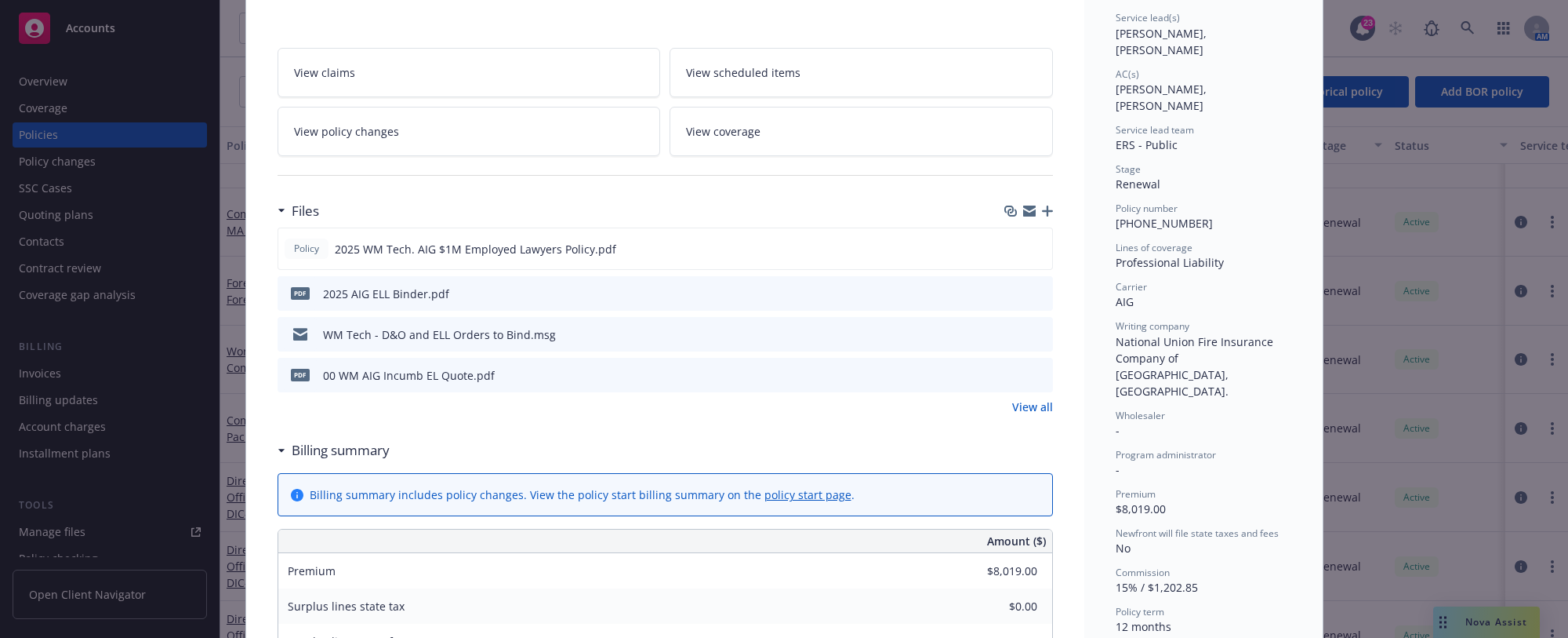
click at [656, 379] on div "pdf 00 WM AIG Incumb EL Quote.pdf" at bounding box center [666, 375] width 775 height 35
click at [540, 370] on div "pdf 00 WM AIG Incumb EL Quote.pdf" at bounding box center [666, 375] width 775 height 35
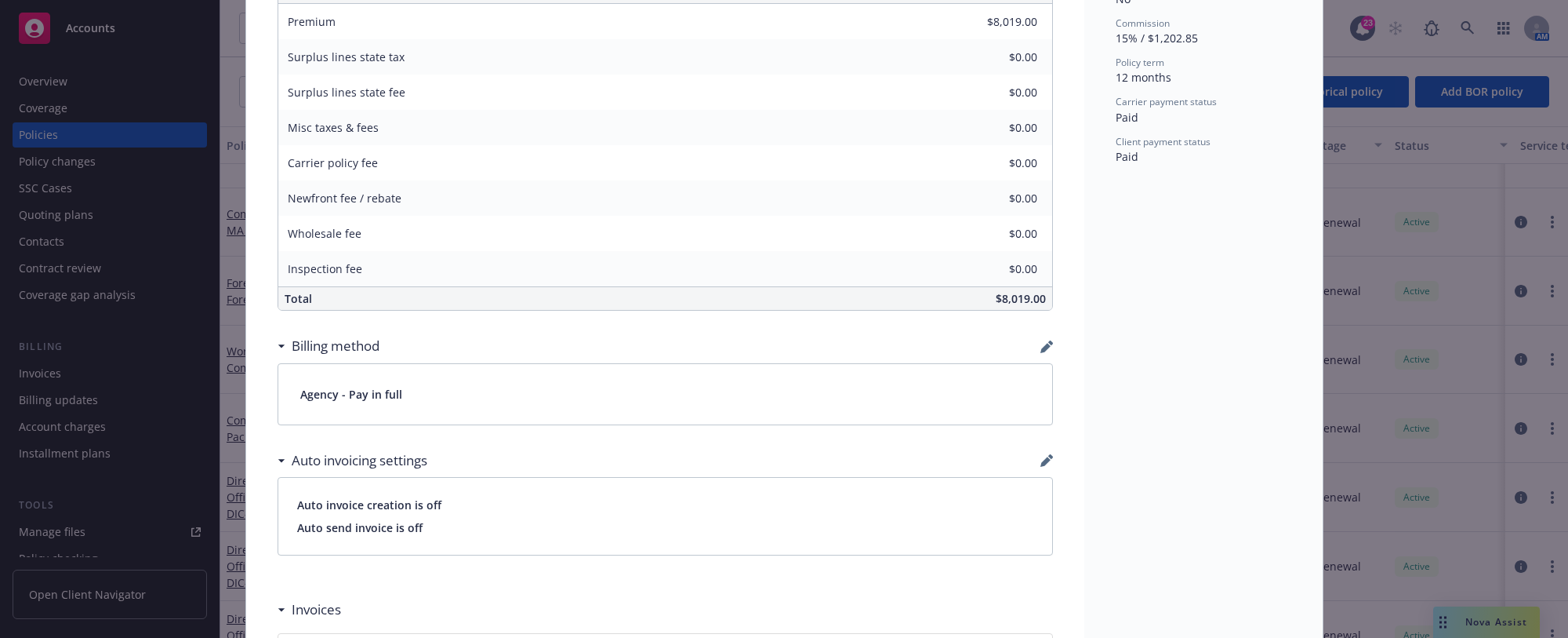
scroll to position [863, 0]
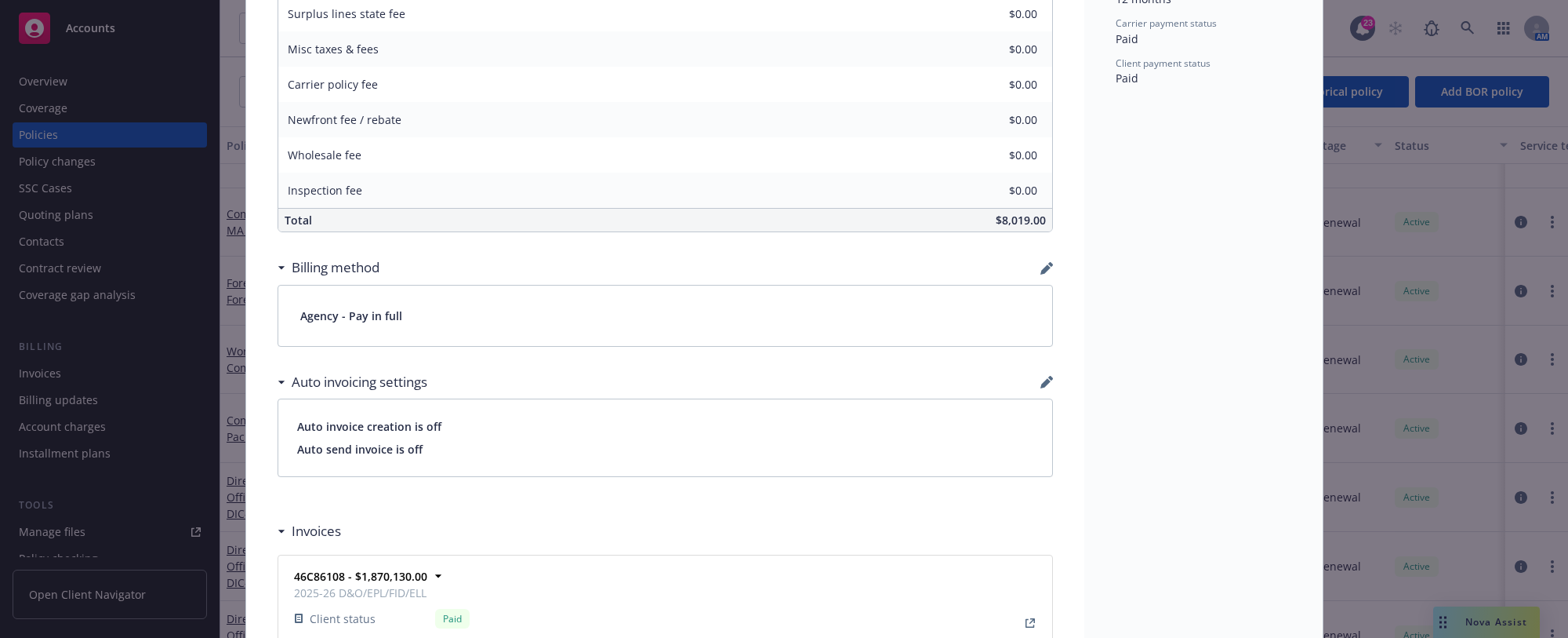
click at [530, 366] on div "Auto invoicing settings" at bounding box center [666, 382] width 775 height 33
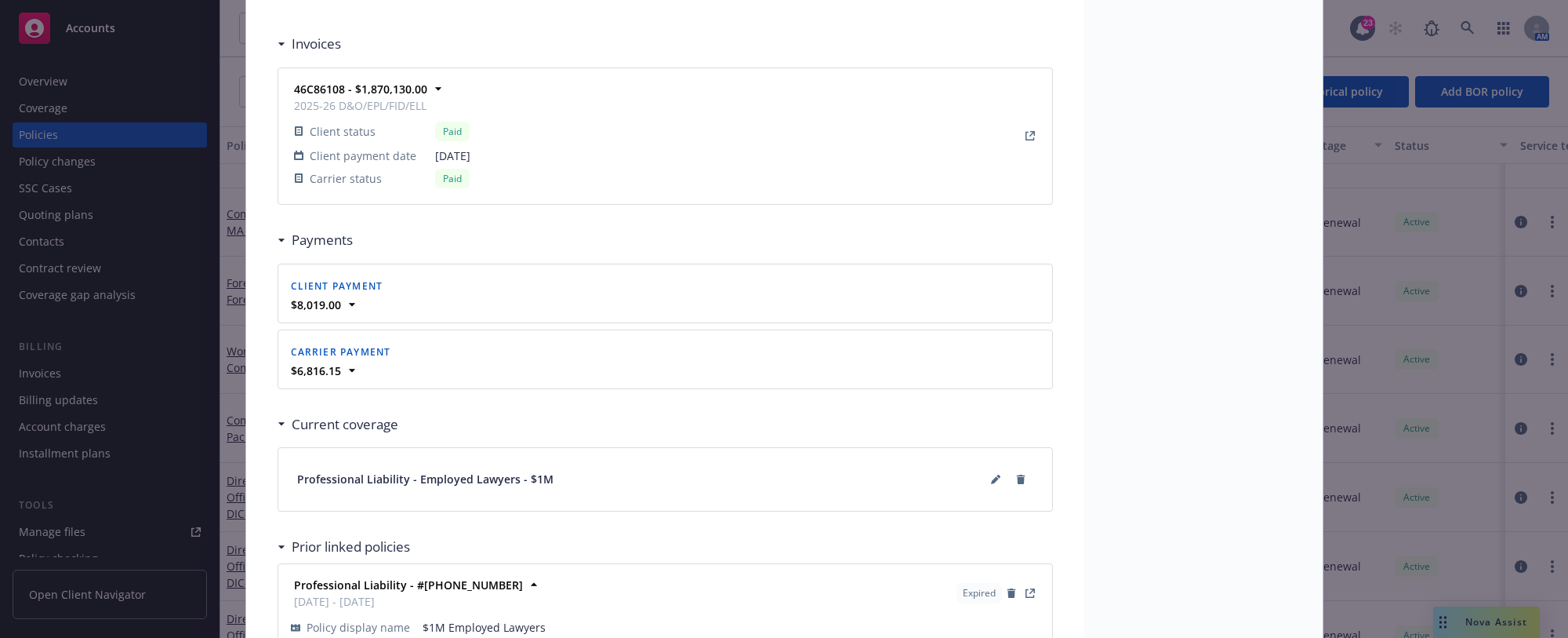
scroll to position [1491, 0]
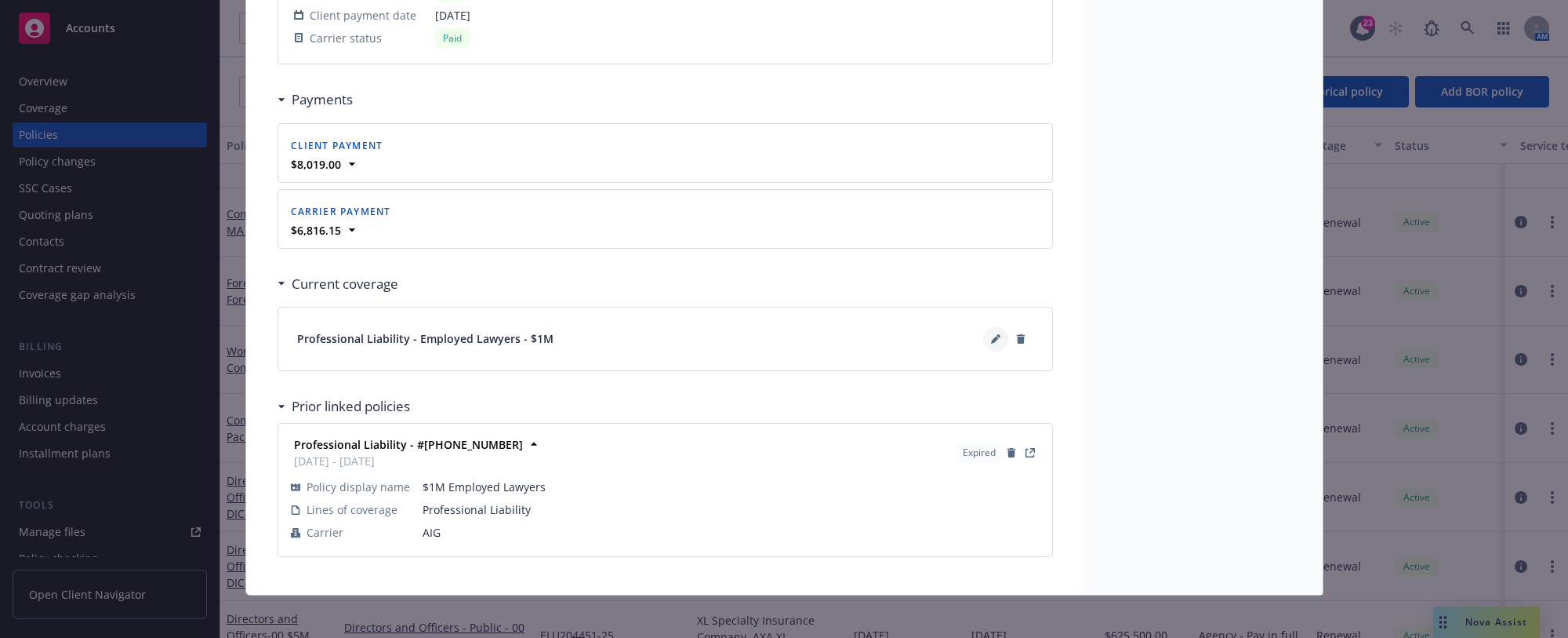
click at [999, 336] on button at bounding box center [996, 339] width 25 height 25
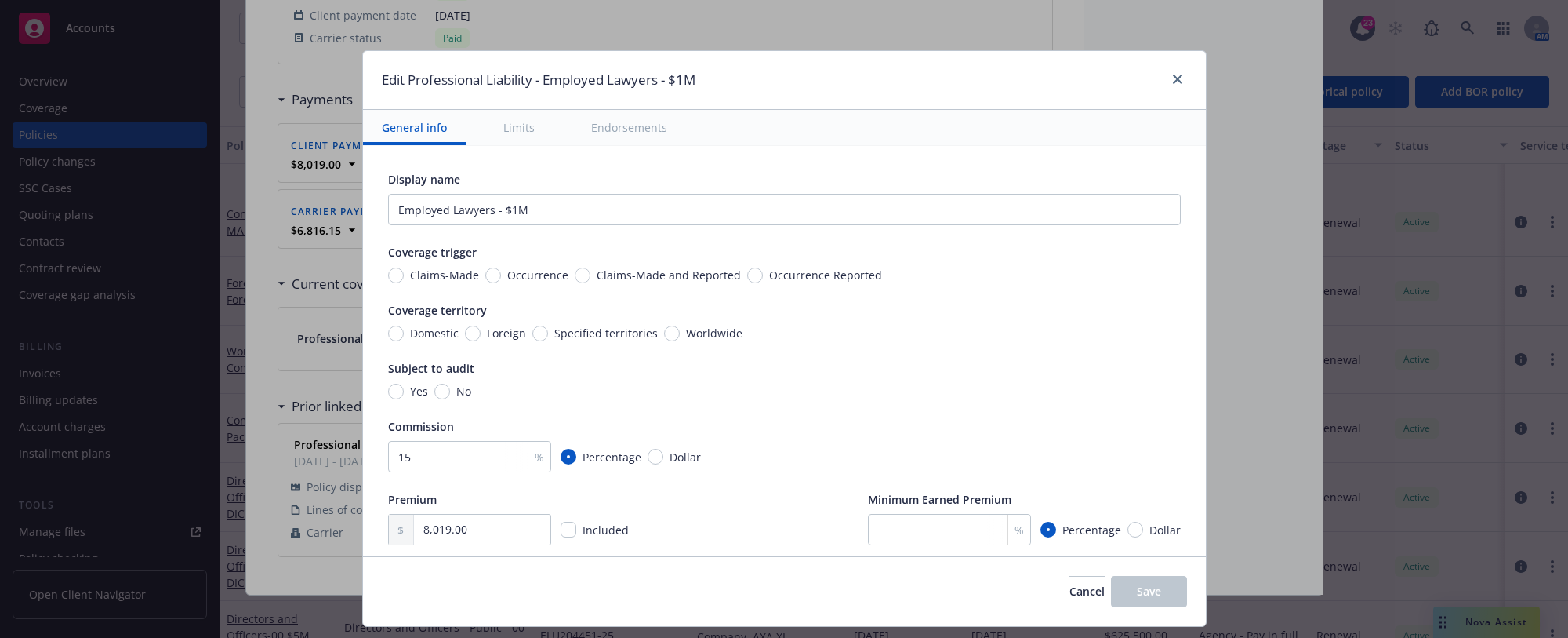
click at [672, 575] on div "Cancel Save" at bounding box center [784, 591] width 843 height 70
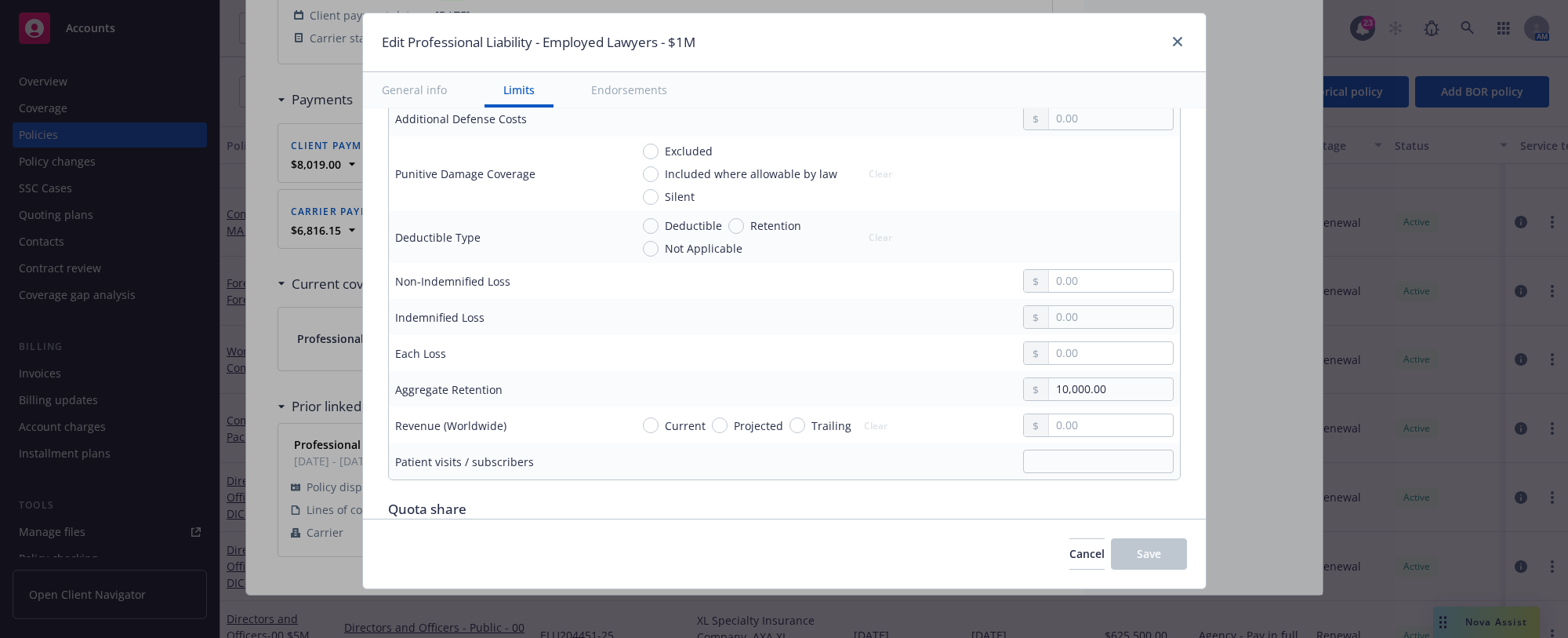
scroll to position [706, 0]
click at [1100, 605] on div "Edit Professional Liability - Employed Lawyers - $1M General info Limits Endors…" at bounding box center [784, 319] width 1568 height 638
click at [1070, 554] on span "Cancel" at bounding box center [1087, 552] width 36 height 14
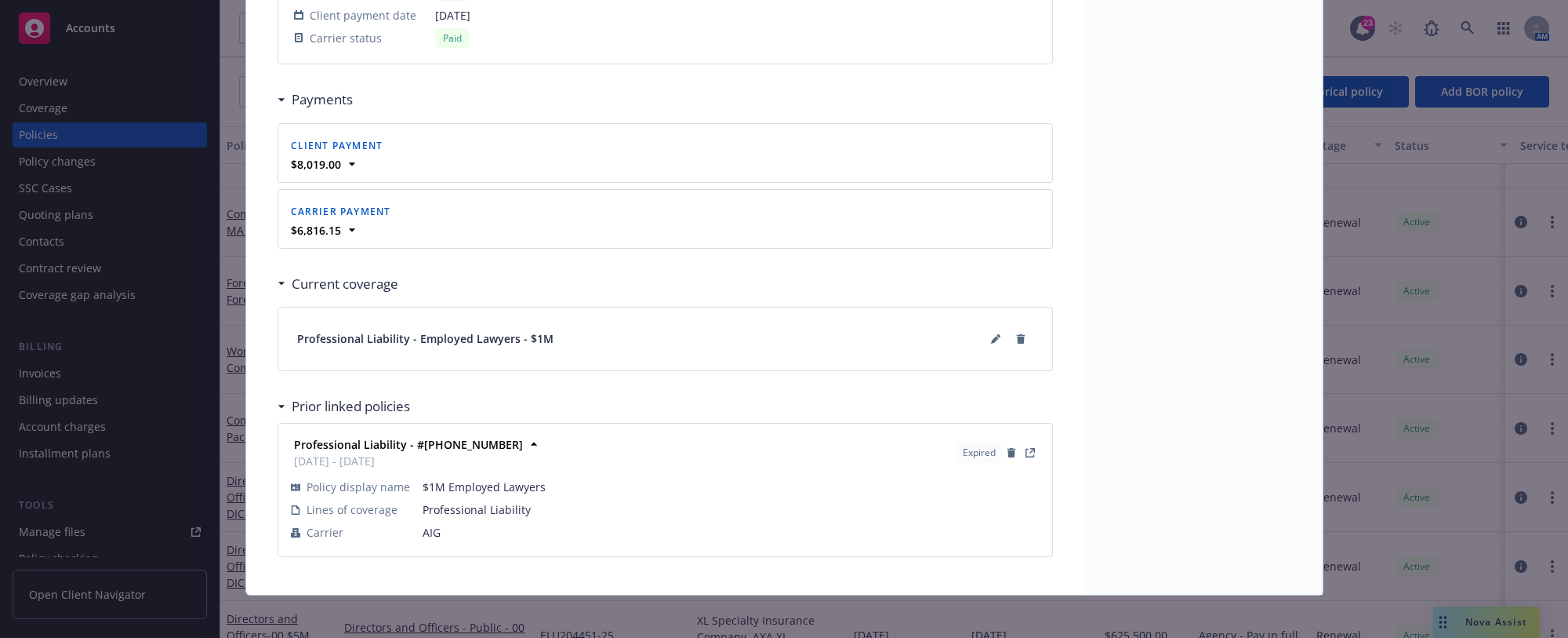
click at [618, 524] on span "AIG" at bounding box center [731, 532] width 618 height 16
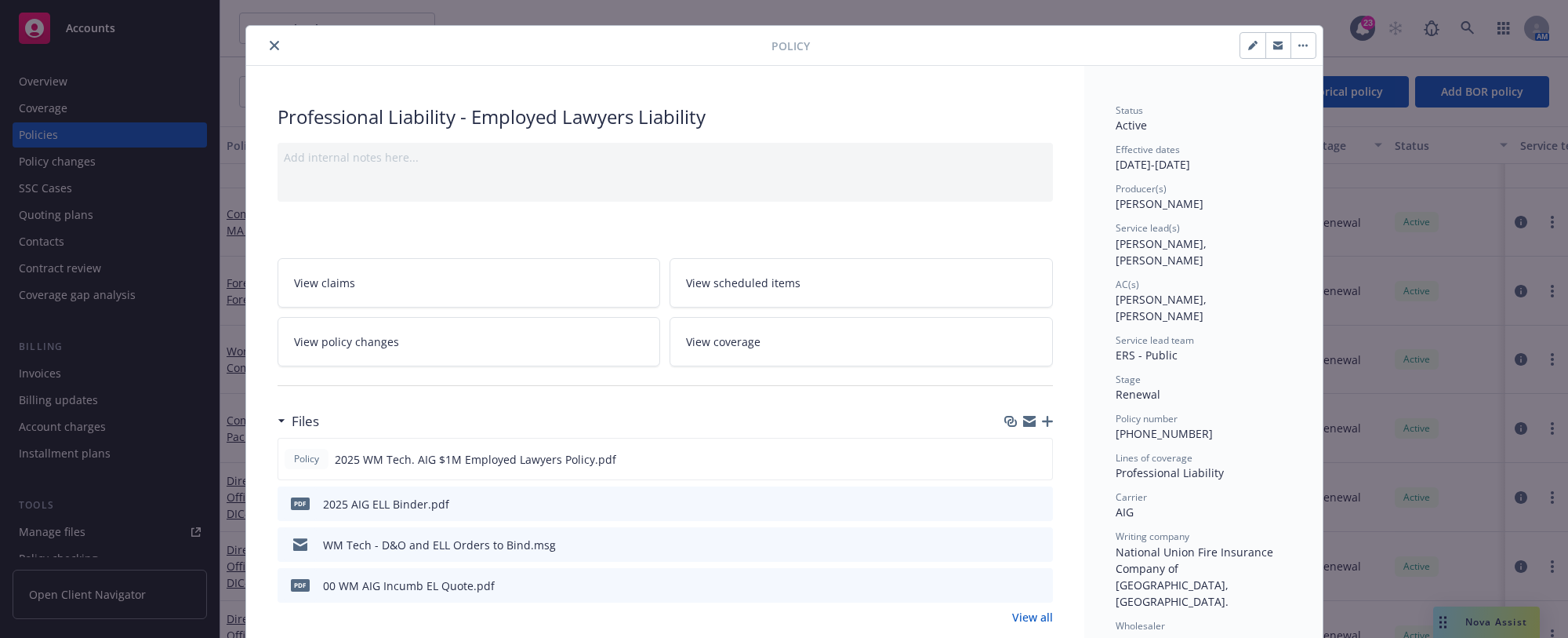
scroll to position [0, 0]
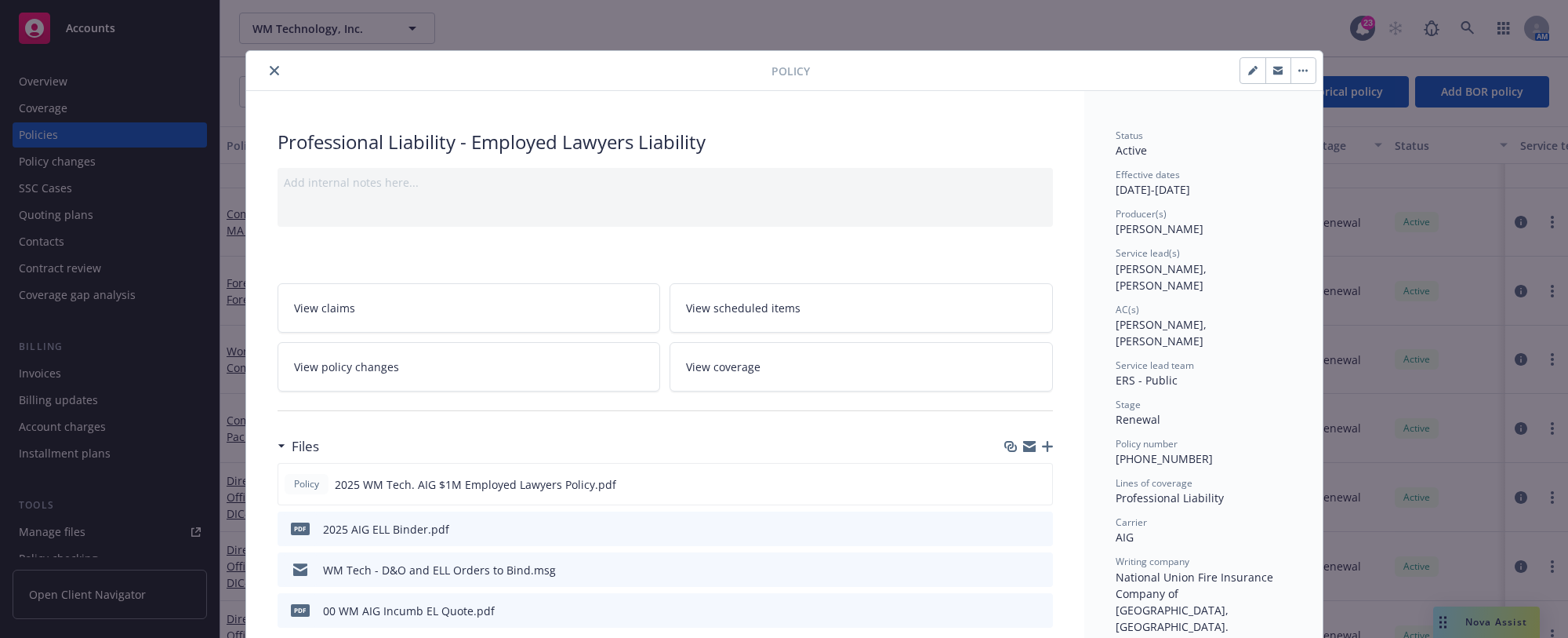
click at [271, 70] on icon "close" at bounding box center [274, 70] width 10 height 10
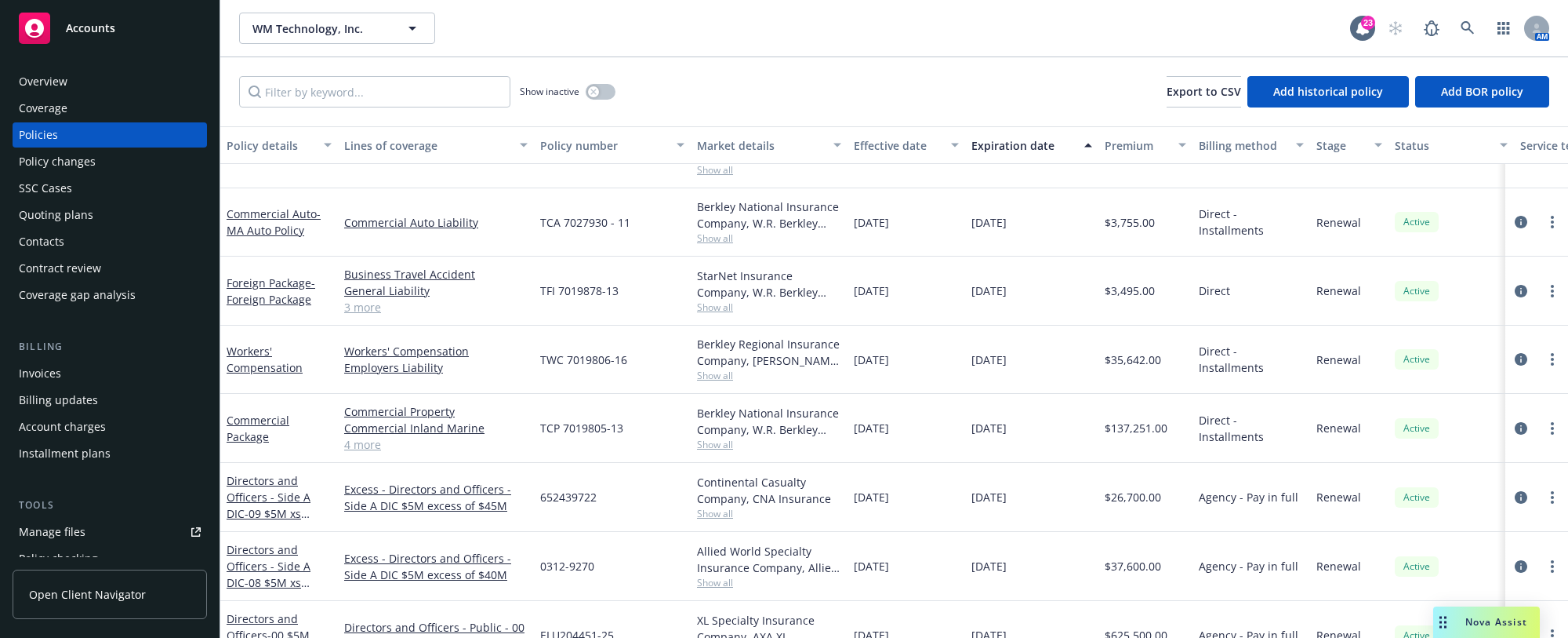
click at [647, 608] on div "ELU204451-25" at bounding box center [612, 635] width 157 height 69
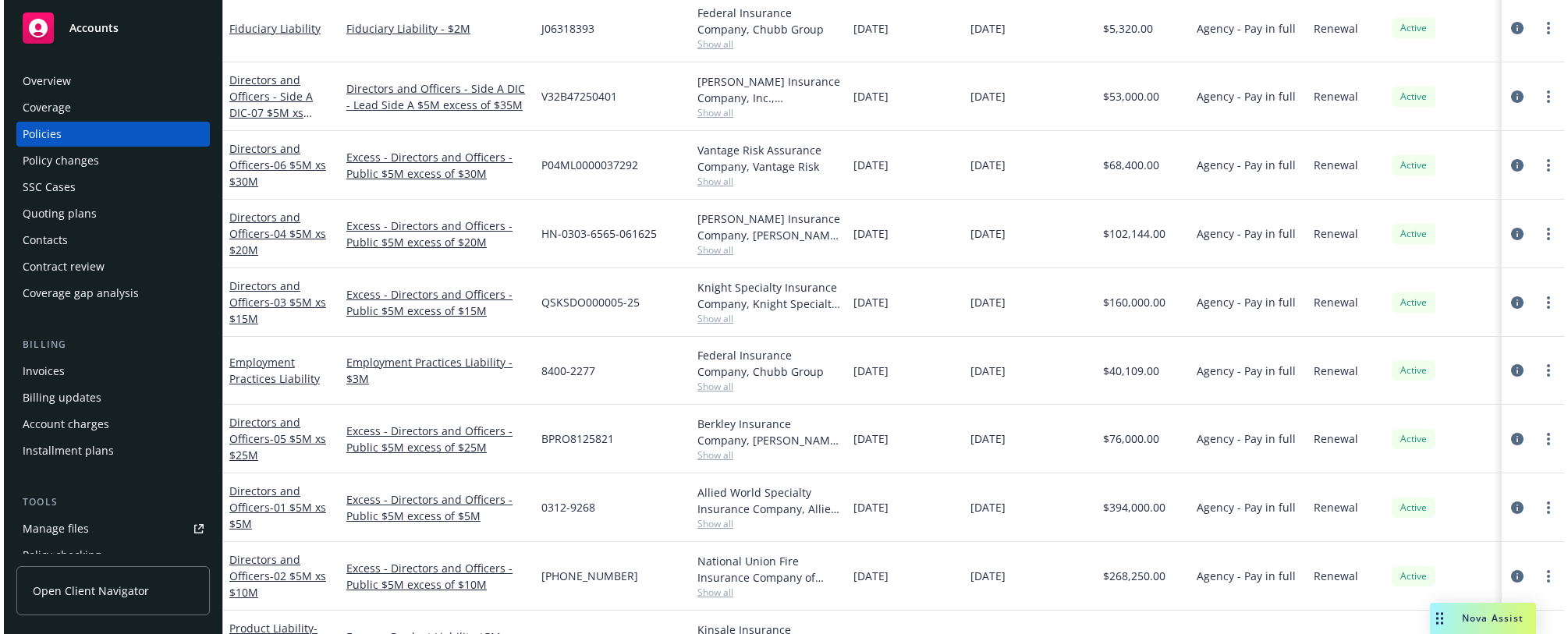
scroll to position [344, 0]
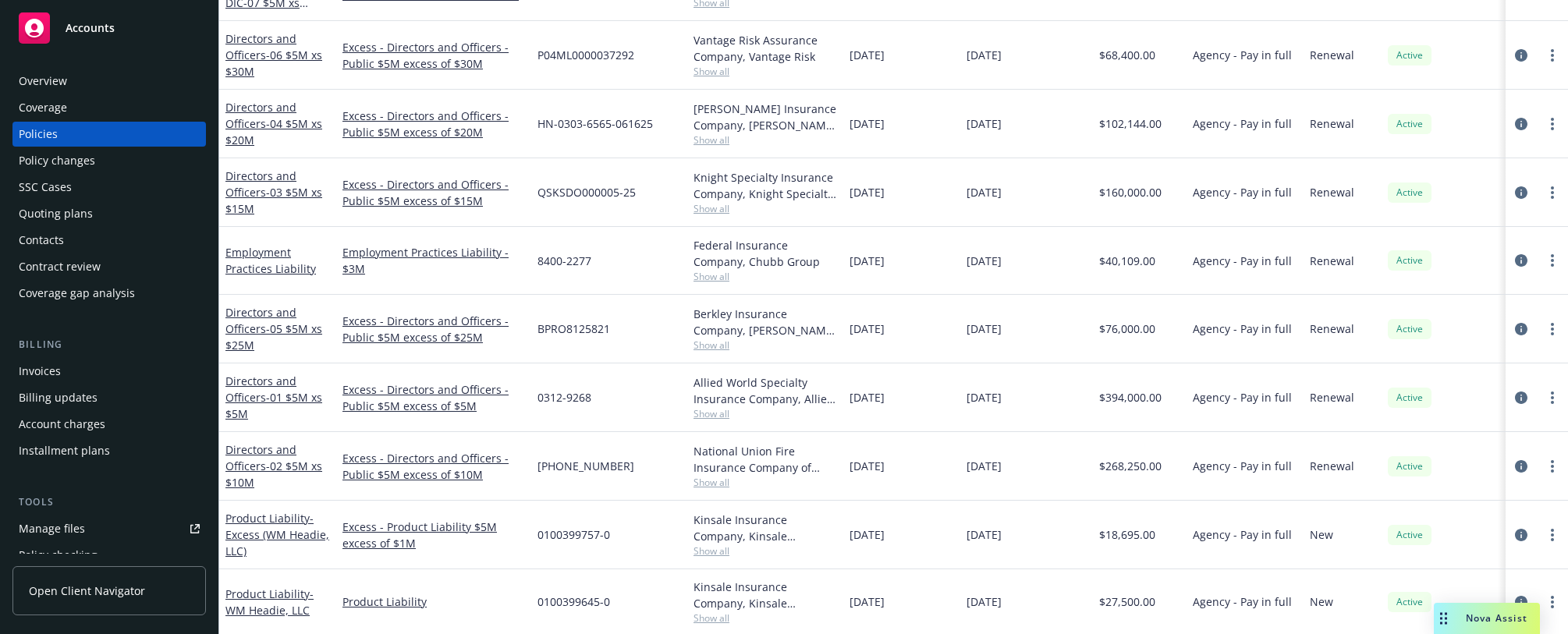
click at [243, 614] on div "Product Liability - WM Headie, LLC" at bounding box center [277, 601] width 117 height 65
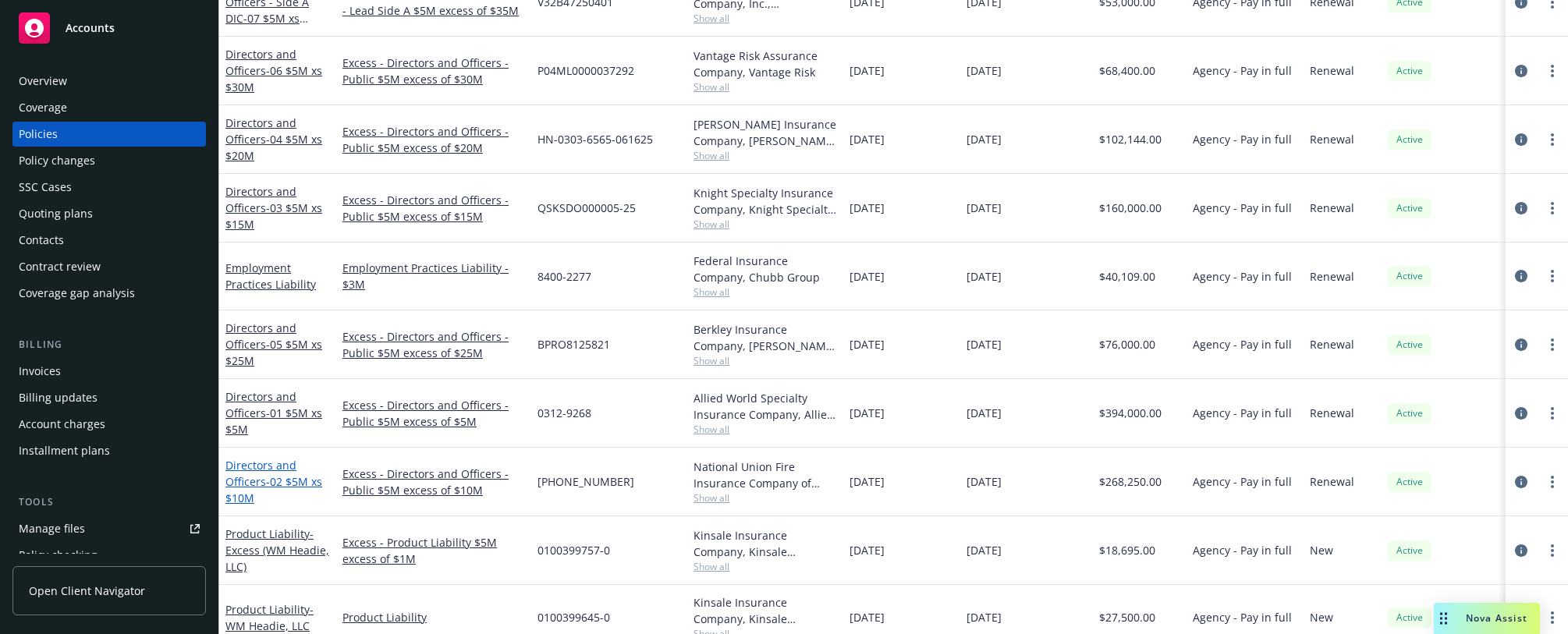
scroll to position [407, 0]
